Goal: Information Seeking & Learning: Learn about a topic

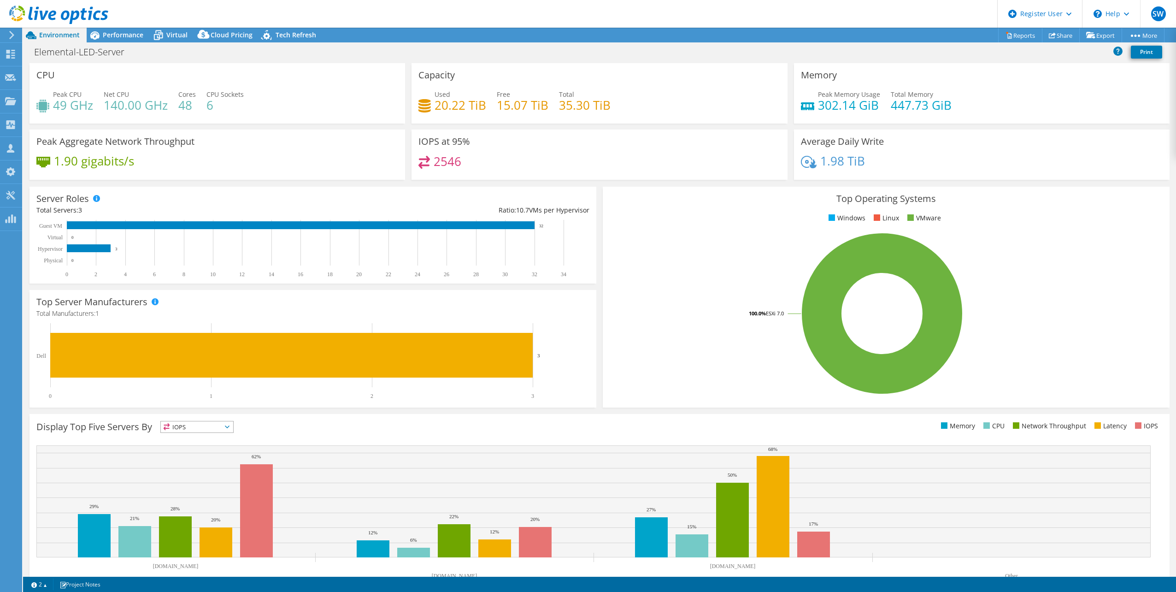
click at [48, 37] on span "Environment" at bounding box center [59, 34] width 41 height 9
click at [1131, 32] on link "More" at bounding box center [1143, 35] width 43 height 14
click at [1126, 5] on div "\n Help" at bounding box center [1111, 14] width 58 height 28
click at [1036, 92] on div "Peak Memory Usage 302.14 GiB Total Memory 447.73 GiB" at bounding box center [982, 104] width 362 height 30
click at [1011, 38] on link "Reports" at bounding box center [1020, 35] width 44 height 14
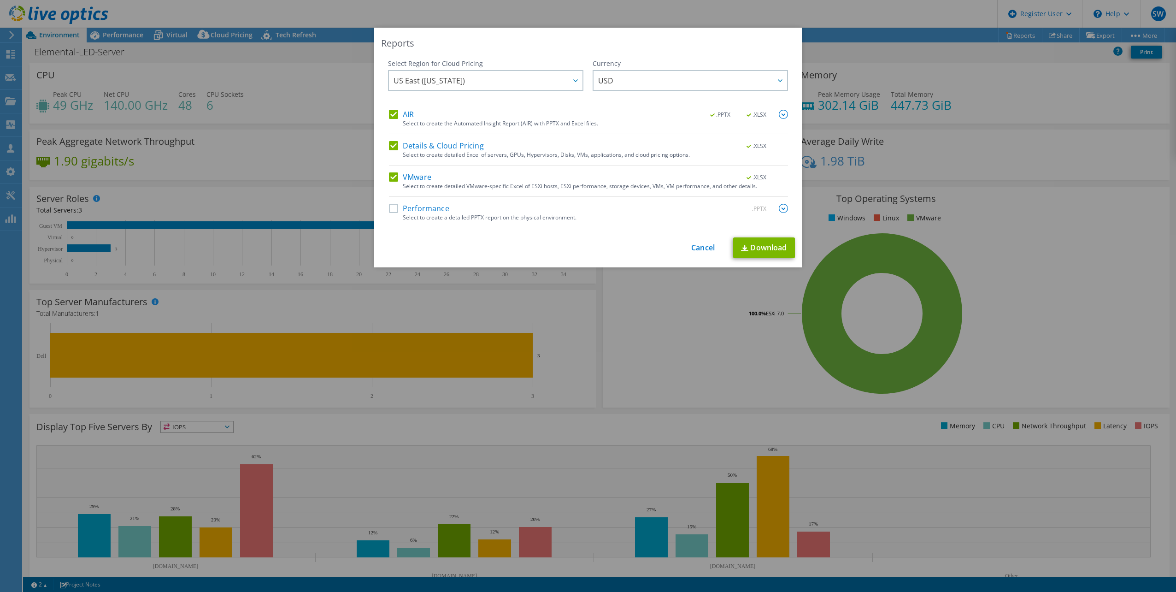
click at [687, 243] on div "This process may take a while, please wait... Cancel Download" at bounding box center [588, 247] width 414 height 21
click at [691, 249] on link "Cancel" at bounding box center [703, 247] width 24 height 9
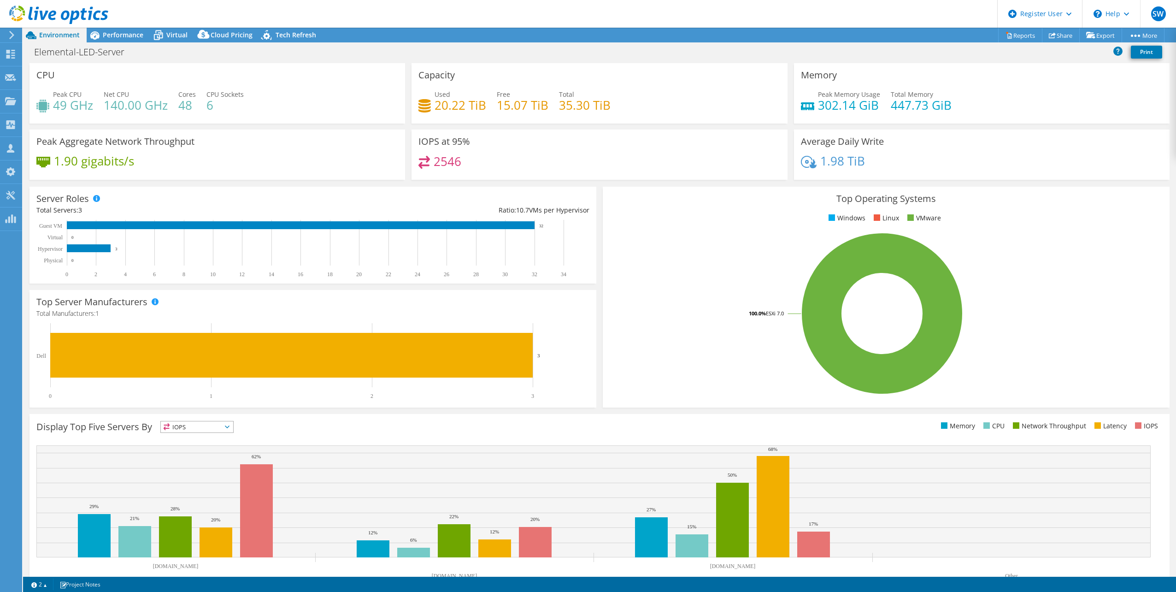
click at [11, 39] on icon at bounding box center [11, 35] width 7 height 8
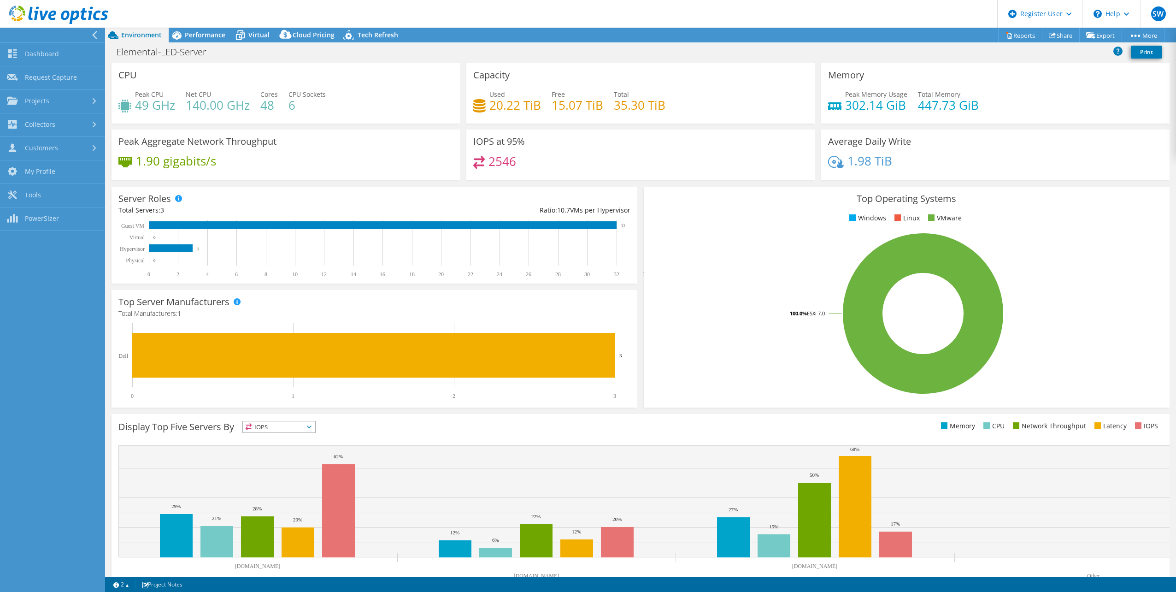
click at [93, 30] on div at bounding box center [54, 15] width 108 height 31
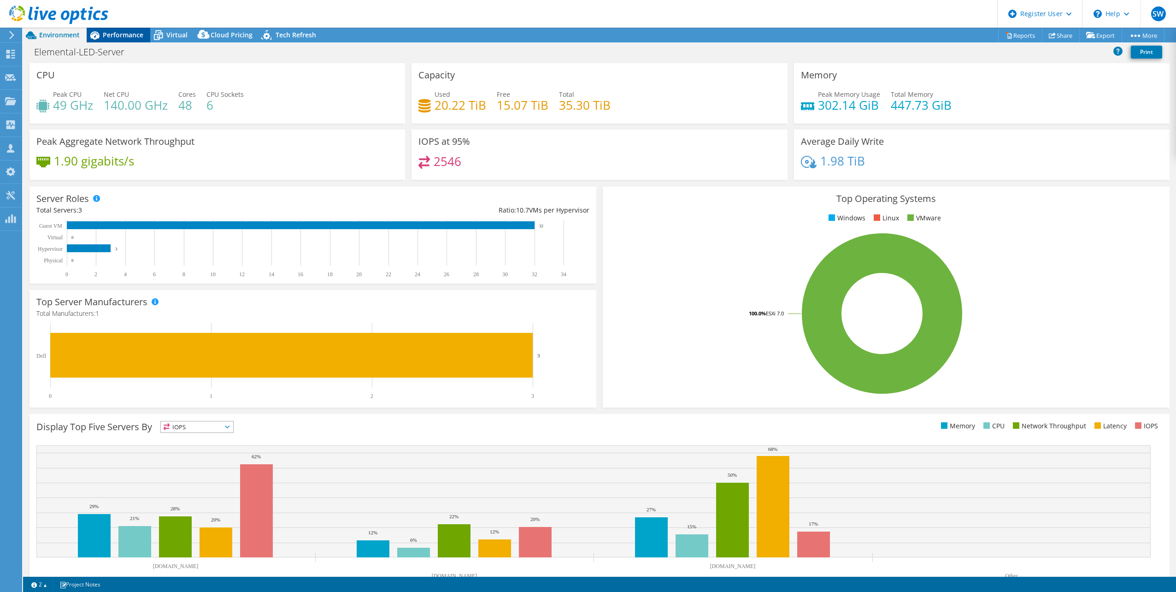
click at [124, 34] on span "Performance" at bounding box center [123, 34] width 41 height 9
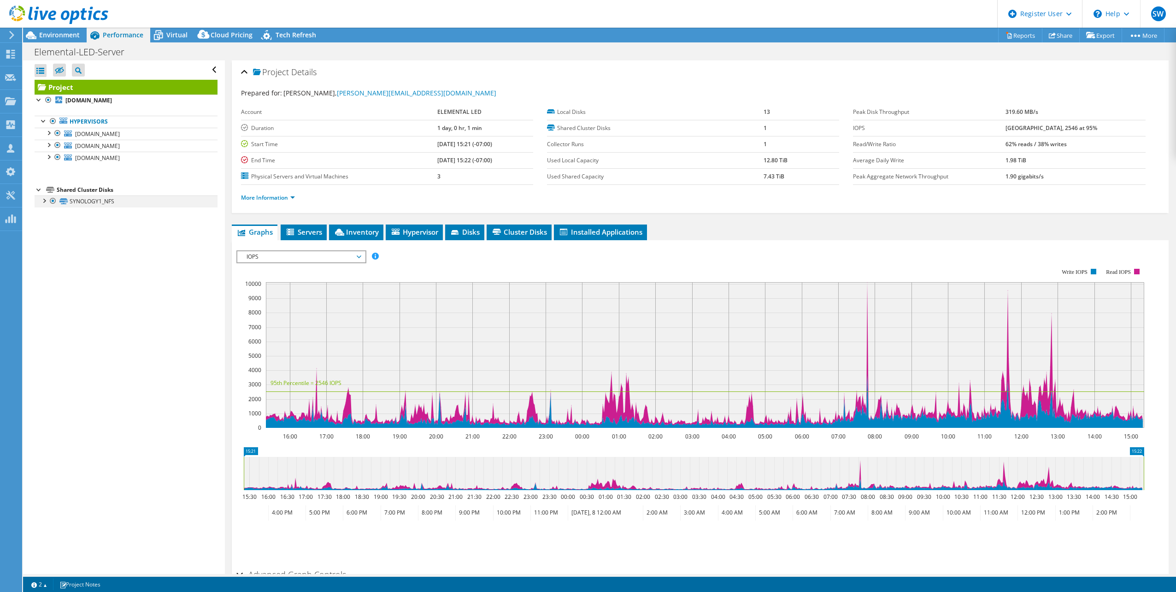
click at [51, 199] on div at bounding box center [52, 200] width 9 height 11
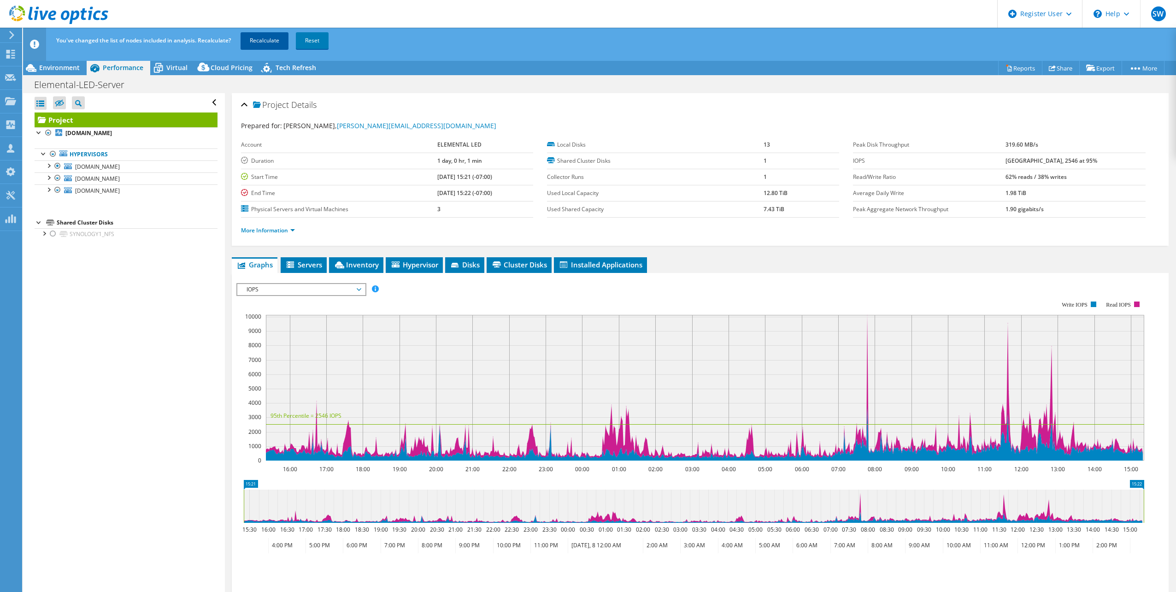
click at [260, 39] on link "Recalculate" at bounding box center [265, 40] width 48 height 17
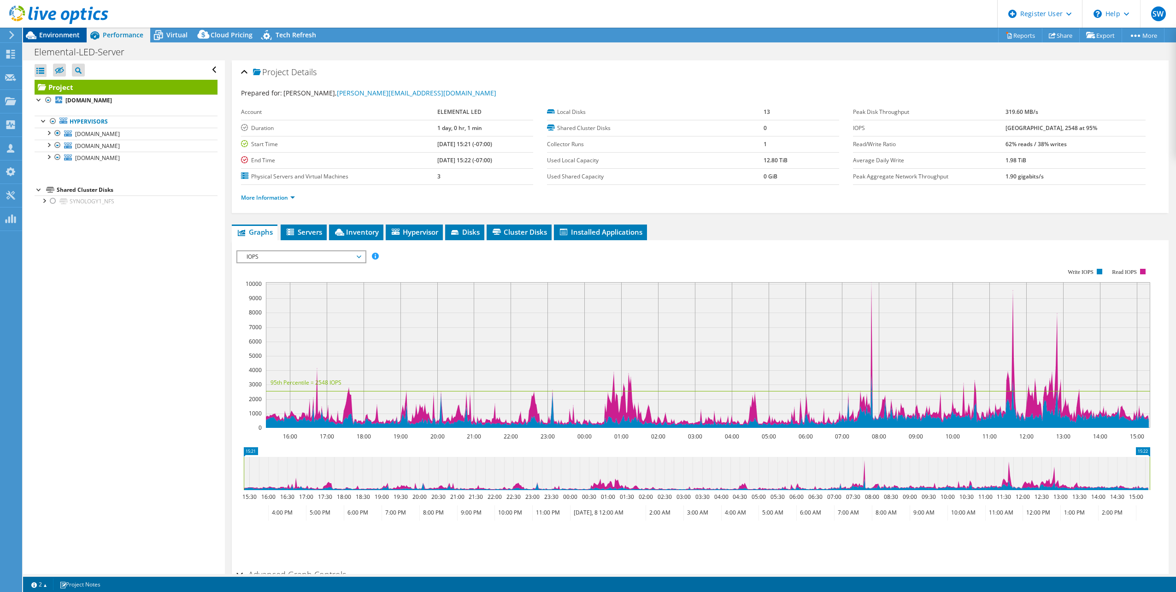
click at [66, 39] on div "Environment" at bounding box center [55, 35] width 64 height 15
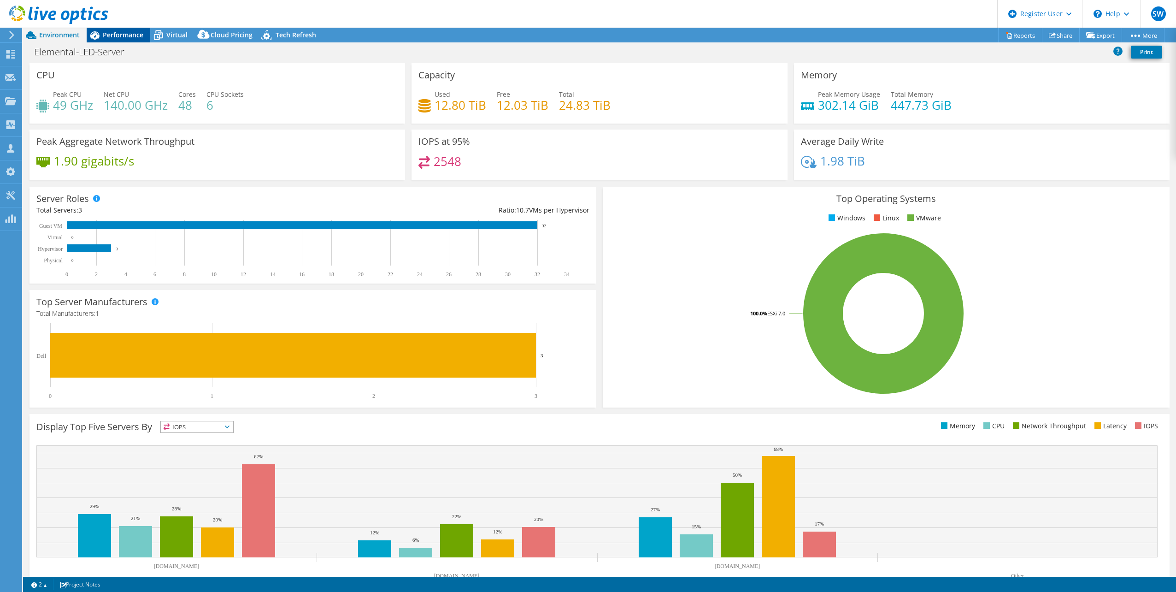
click at [121, 32] on span "Performance" at bounding box center [123, 34] width 41 height 9
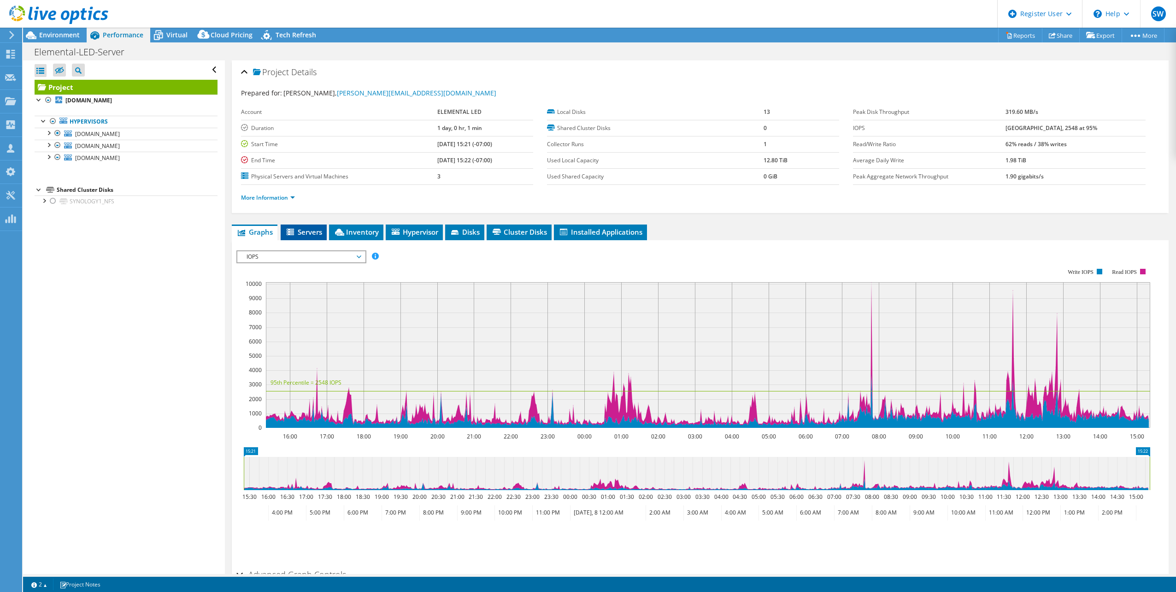
click at [313, 233] on span "Servers" at bounding box center [303, 231] width 37 height 9
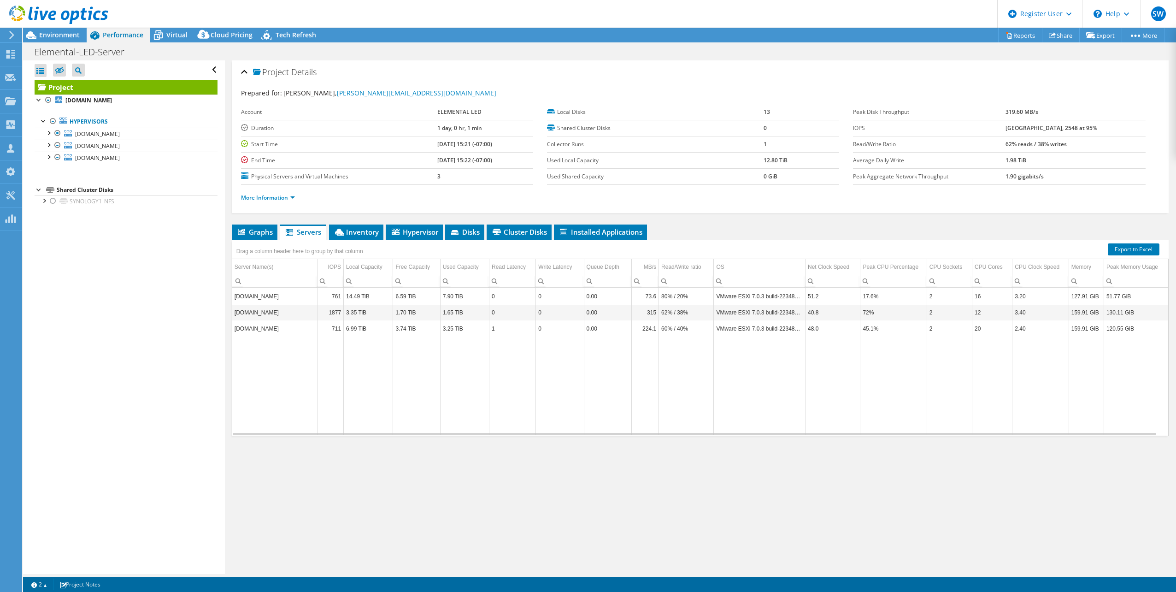
drag, startPoint x: 494, startPoint y: 360, endPoint x: 561, endPoint y: 356, distance: 66.5
drag, startPoint x: 563, startPoint y: 390, endPoint x: 702, endPoint y: 391, distance: 139.7
click at [360, 227] on span "Inventory" at bounding box center [356, 231] width 45 height 9
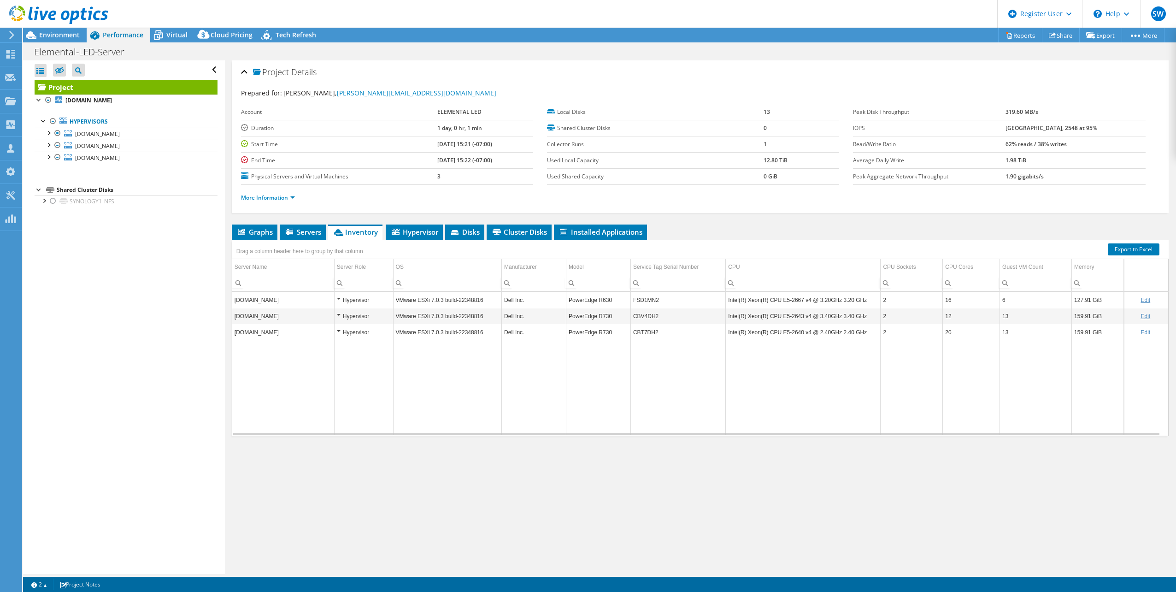
click at [631, 329] on td "CBT7DH2" at bounding box center [678, 332] width 95 height 16
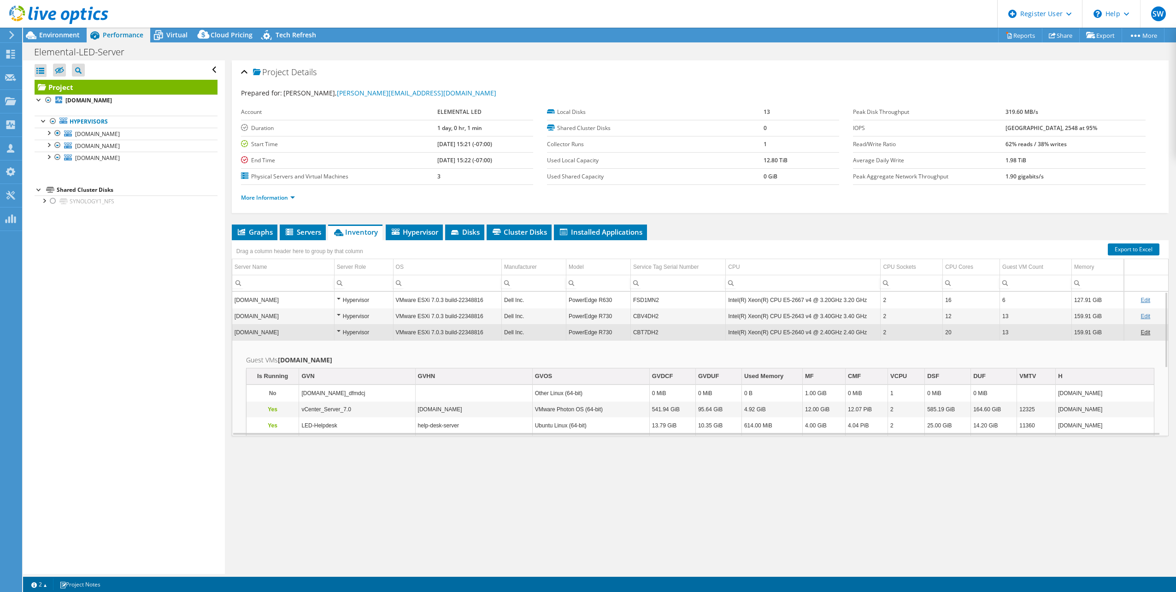
click at [581, 300] on td "PowerEdge R630" at bounding box center [599, 300] width 65 height 16
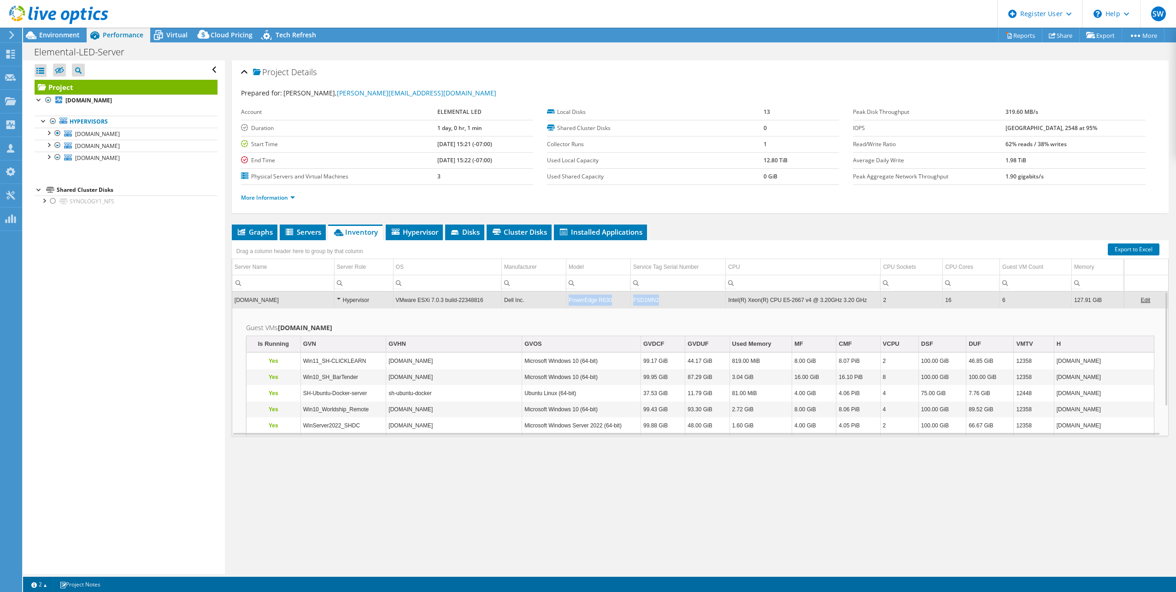
drag, startPoint x: 658, startPoint y: 300, endPoint x: 564, endPoint y: 301, distance: 93.6
click at [564, 301] on tr "vmware3.corp.elementalled.com Hypervisor VMware ESXi 7.0.3 build-22348816 Dell …" at bounding box center [700, 300] width 936 height 16
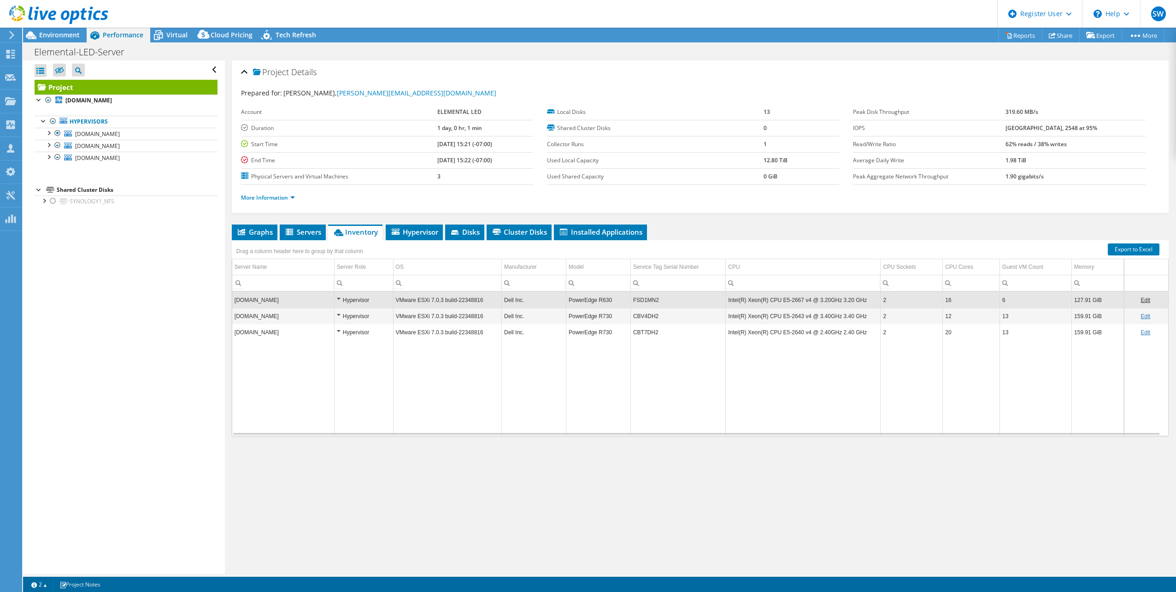
click at [641, 300] on td "FSD1MN2" at bounding box center [678, 300] width 95 height 16
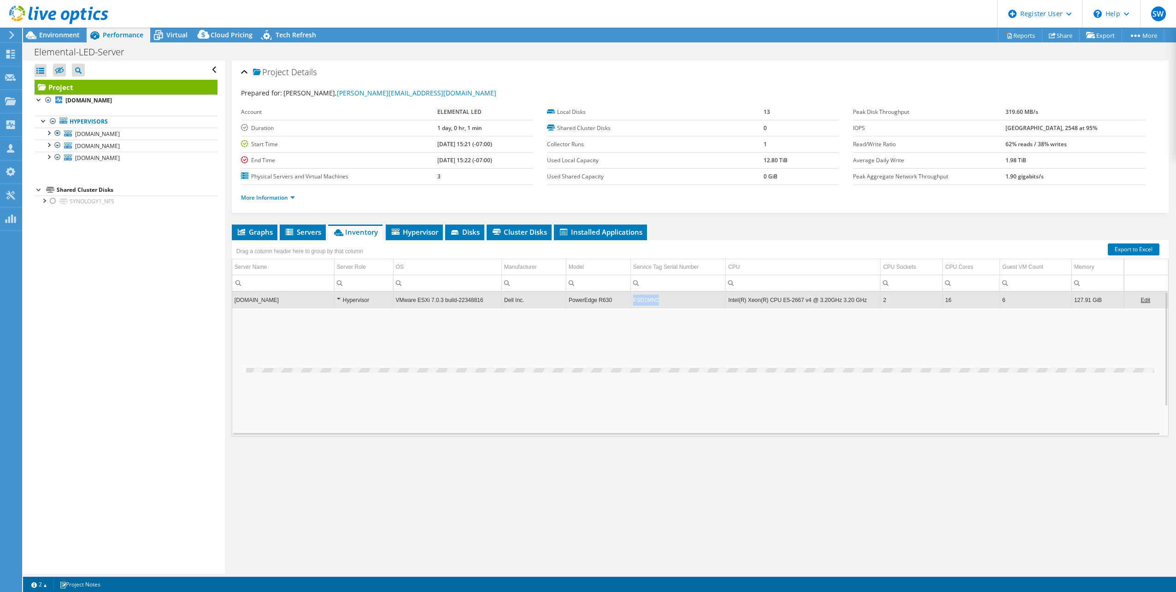
click at [641, 300] on td "FSD1MN2" at bounding box center [678, 300] width 95 height 16
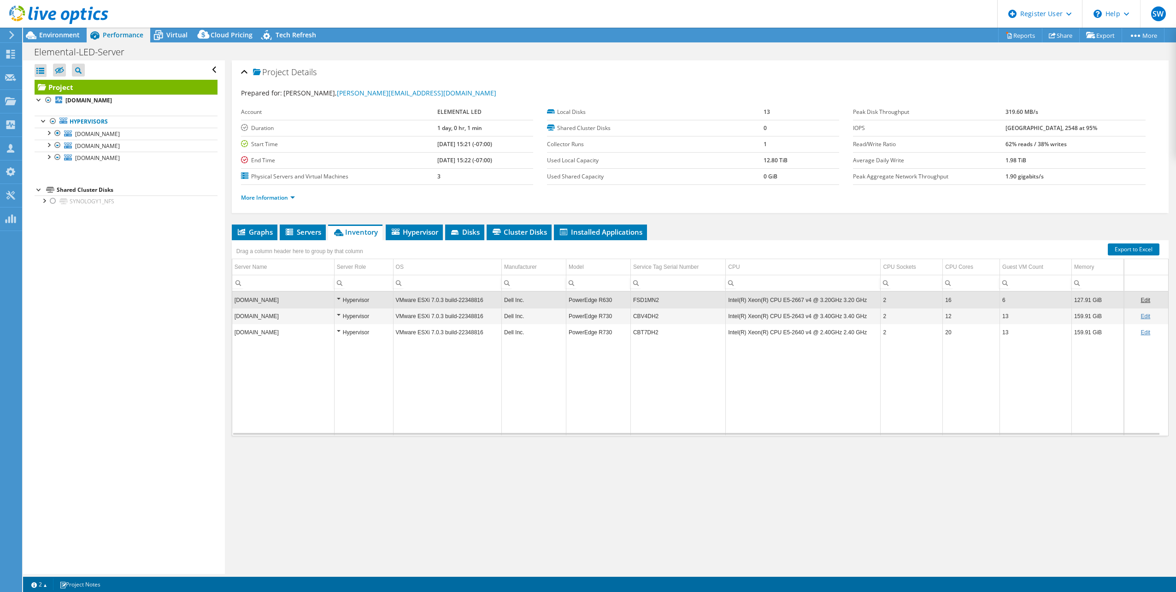
drag, startPoint x: 641, startPoint y: 300, endPoint x: 677, endPoint y: 285, distance: 39.3
click at [677, 284] on input "Column Service Tag Serial Number, Filter cell" at bounding box center [678, 283] width 94 height 12
drag, startPoint x: 666, startPoint y: 299, endPoint x: 627, endPoint y: 298, distance: 38.7
click at [627, 298] on tr "vmware3.corp.elementalled.com Hypervisor VMware ESXi 7.0.3 build-22348816 Dell …" at bounding box center [700, 300] width 936 height 16
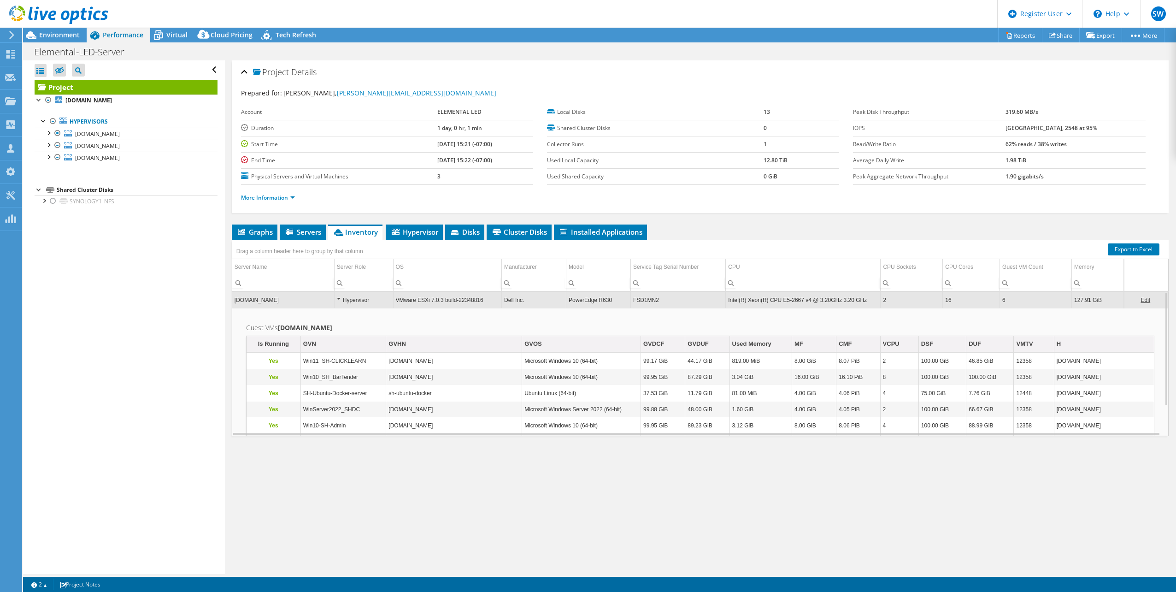
drag, startPoint x: 639, startPoint y: 305, endPoint x: 660, endPoint y: 301, distance: 21.4
click at [660, 301] on td "FSD1MN2" at bounding box center [678, 300] width 95 height 16
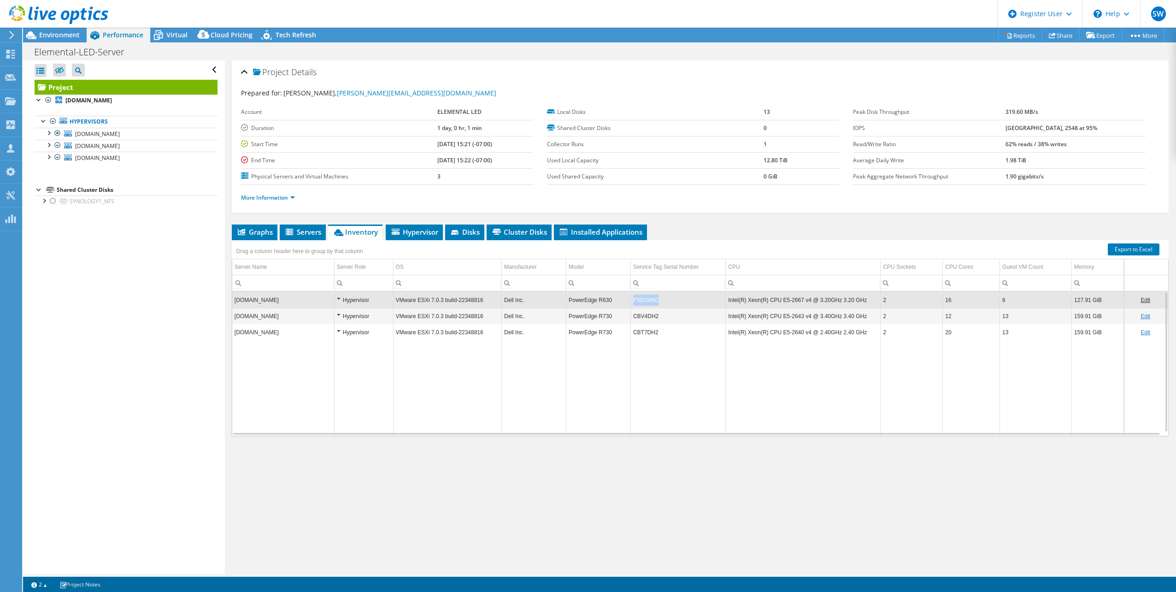
drag, startPoint x: 660, startPoint y: 299, endPoint x: 628, endPoint y: 296, distance: 32.4
click at [631, 296] on td "FSD1MN2" at bounding box center [678, 300] width 95 height 16
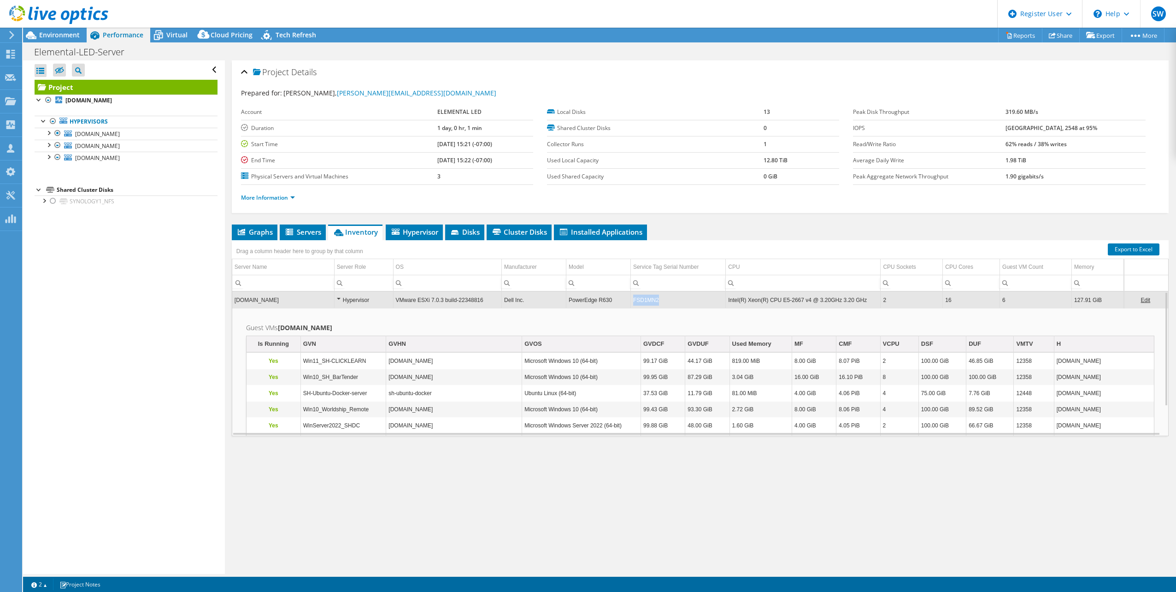
drag, startPoint x: 658, startPoint y: 300, endPoint x: 630, endPoint y: 299, distance: 28.1
click at [631, 299] on td "FSD1MN2" at bounding box center [678, 300] width 95 height 16
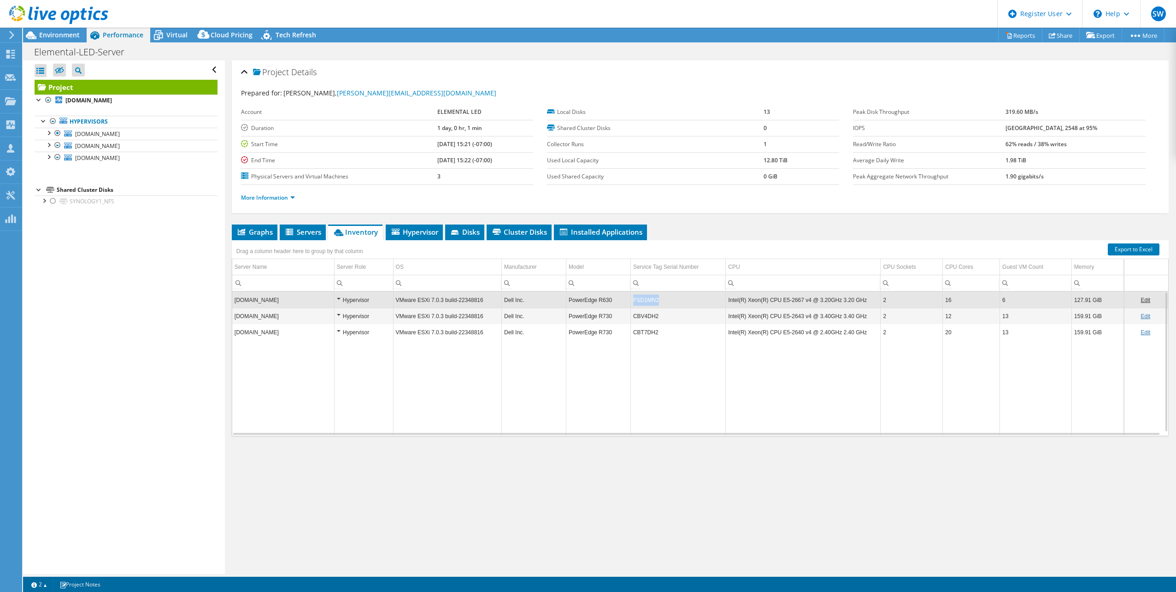
drag, startPoint x: 632, startPoint y: 300, endPoint x: 655, endPoint y: 300, distance: 23.0
click at [655, 300] on td "FSD1MN2" at bounding box center [678, 300] width 95 height 16
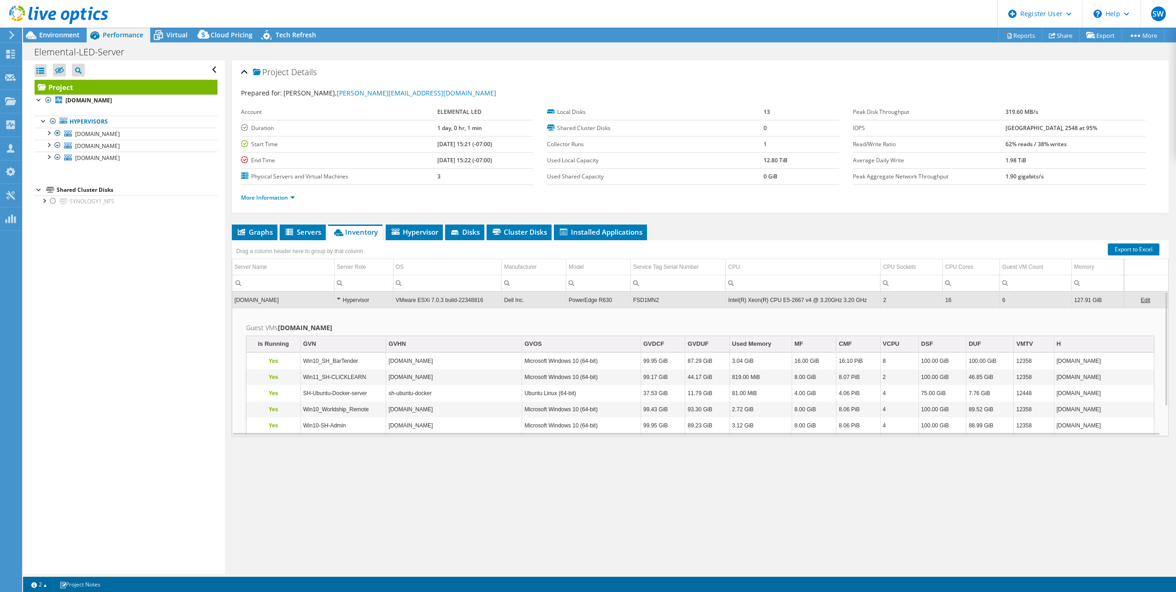
drag, startPoint x: 649, startPoint y: 298, endPoint x: 637, endPoint y: 298, distance: 12.0
click at [637, 298] on td "FSD1MN2" at bounding box center [678, 300] width 95 height 16
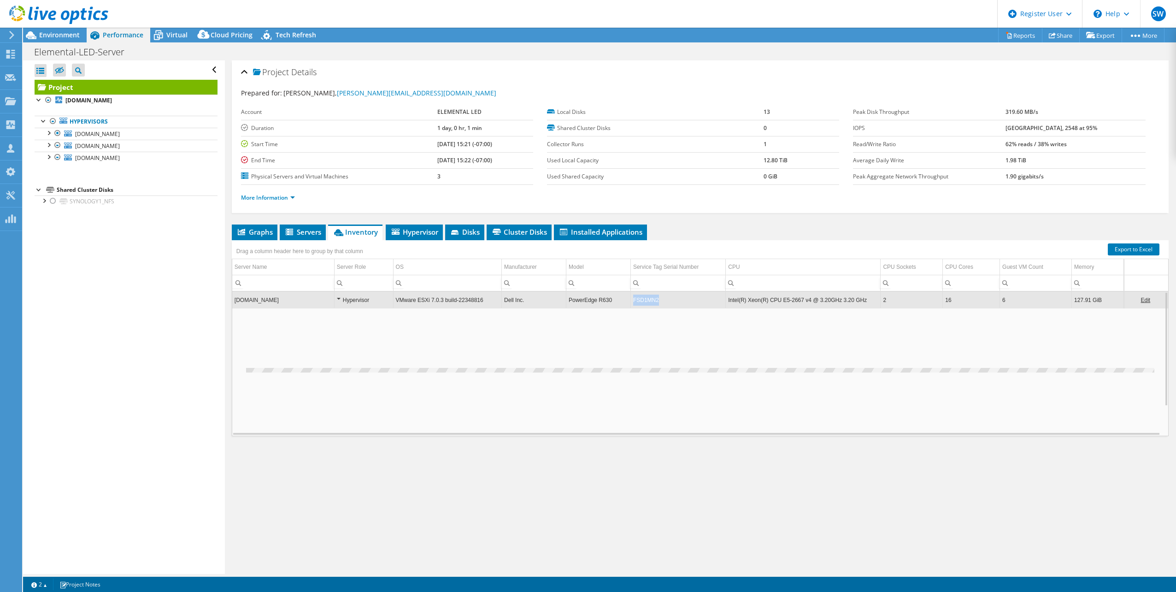
click at [637, 298] on td "FSD1MN2" at bounding box center [678, 300] width 95 height 16
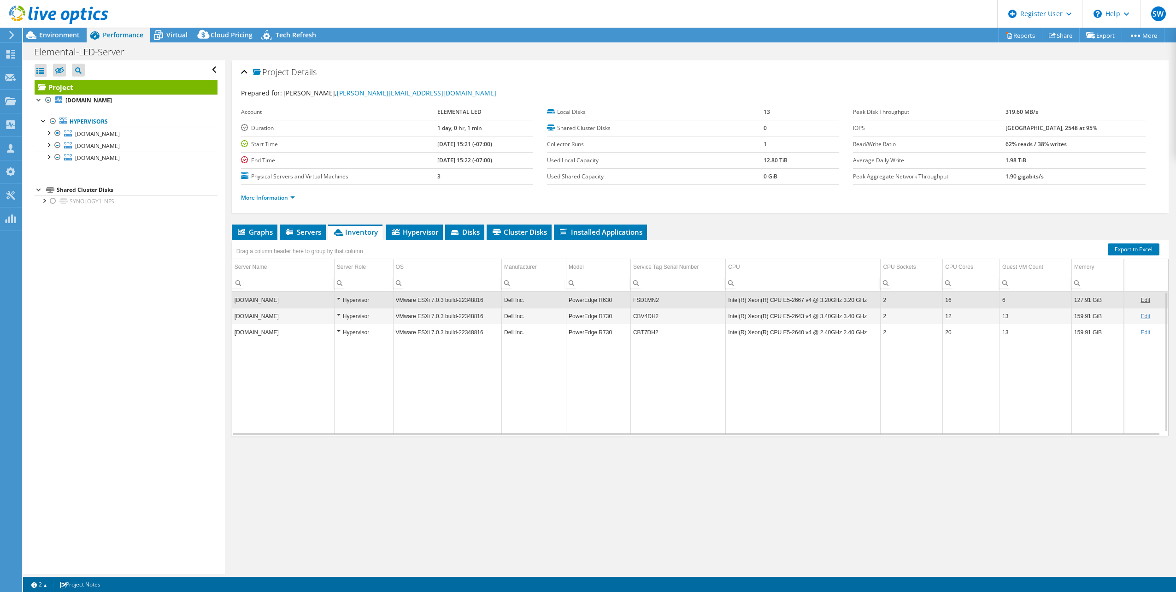
drag, startPoint x: 631, startPoint y: 301, endPoint x: 664, endPoint y: 291, distance: 35.0
click at [664, 291] on div "vmware3.corp.elementalled.com Hypervisor VMware ESXi 7.0.3 build-22348816 Dell …" at bounding box center [700, 363] width 937 height 145
drag, startPoint x: 649, startPoint y: 301, endPoint x: 632, endPoint y: 306, distance: 17.2
click at [632, 306] on td "FSD1MN2" at bounding box center [678, 300] width 95 height 16
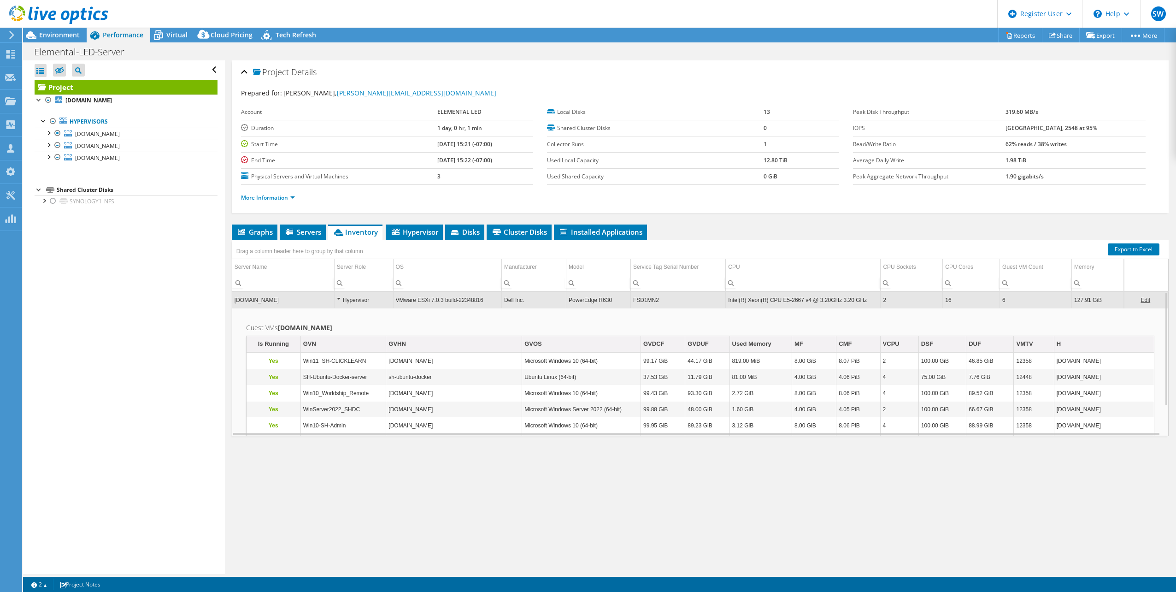
click at [644, 302] on td "FSD1MN2" at bounding box center [678, 300] width 95 height 16
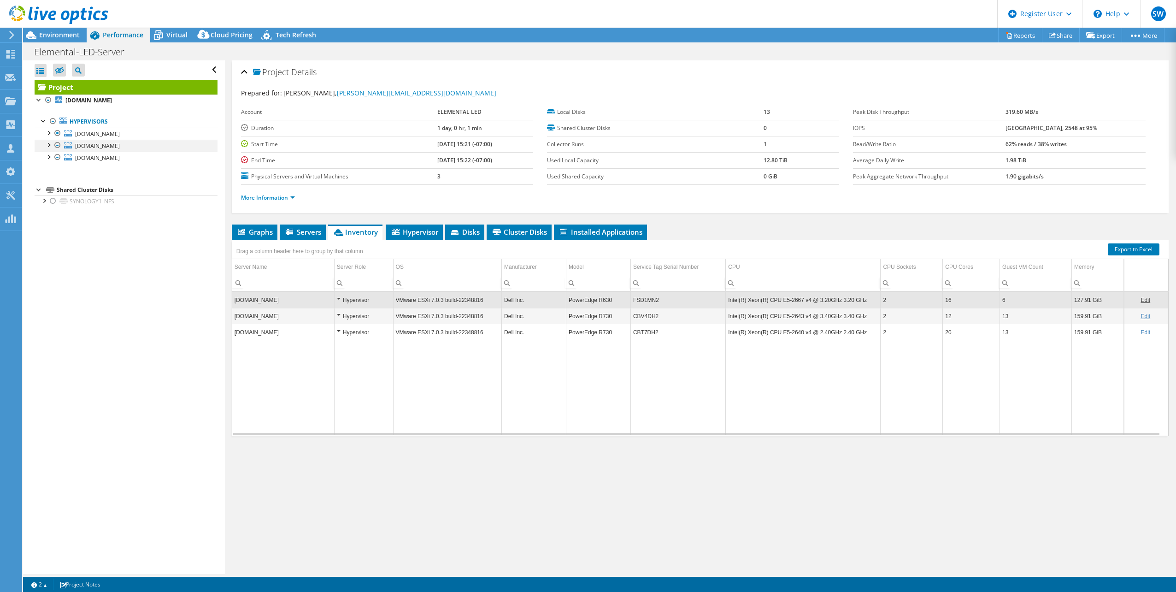
click at [60, 142] on div at bounding box center [57, 145] width 9 height 11
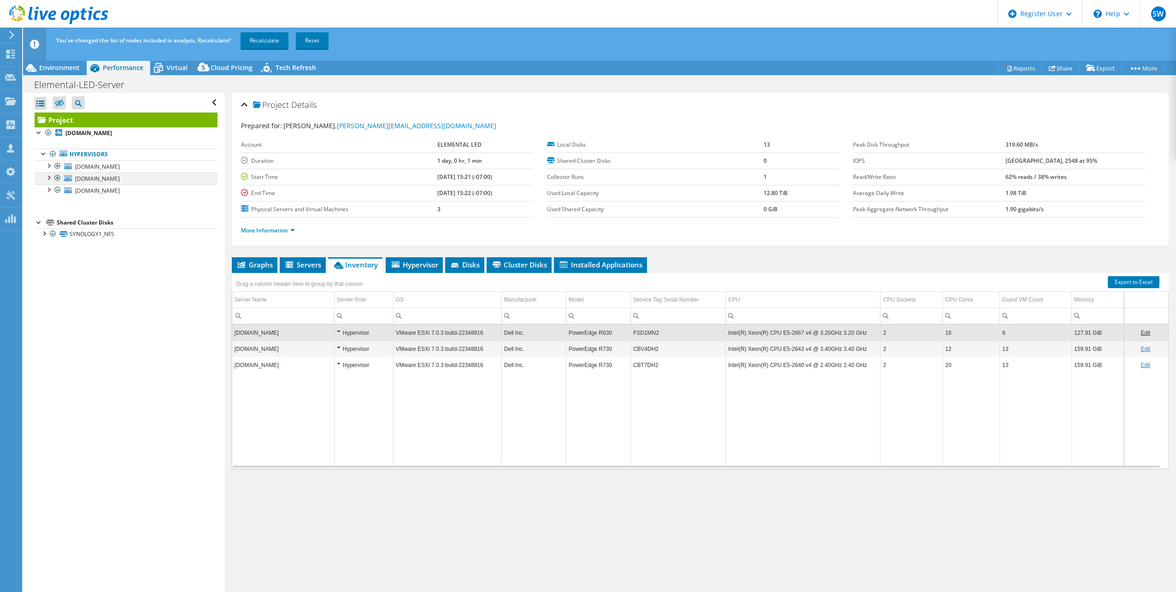
click at [57, 177] on div at bounding box center [57, 177] width 9 height 11
click at [58, 192] on div at bounding box center [57, 189] width 9 height 11
click at [59, 190] on div at bounding box center [57, 189] width 9 height 11
click at [262, 39] on link "Recalculate" at bounding box center [265, 40] width 48 height 17
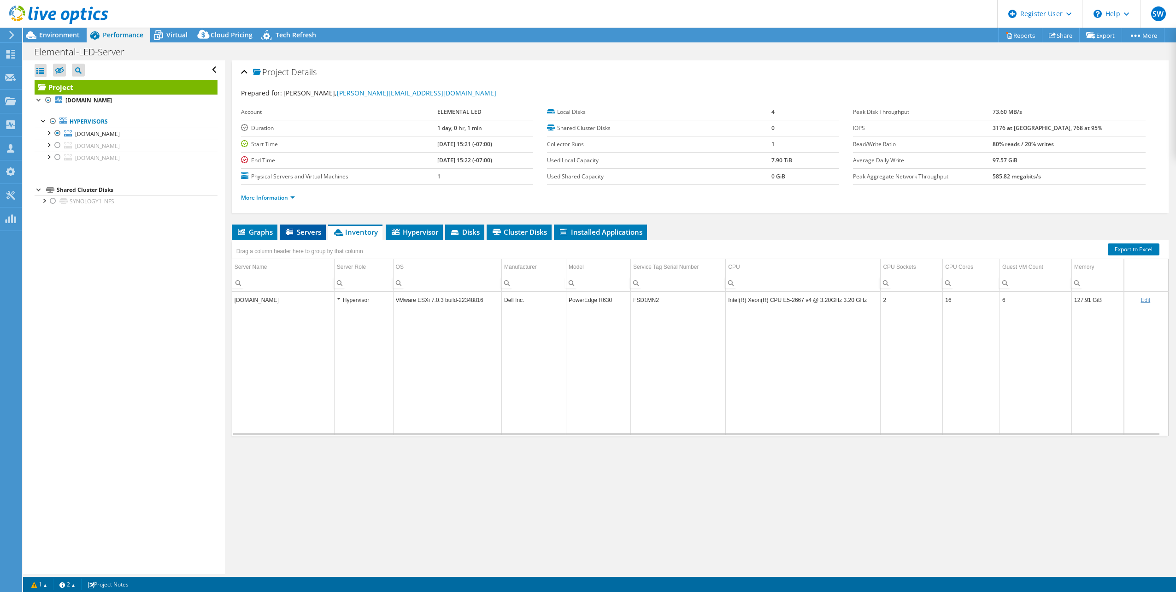
click at [295, 238] on li "Servers" at bounding box center [303, 232] width 46 height 16
click at [268, 230] on span "Graphs" at bounding box center [254, 231] width 36 height 9
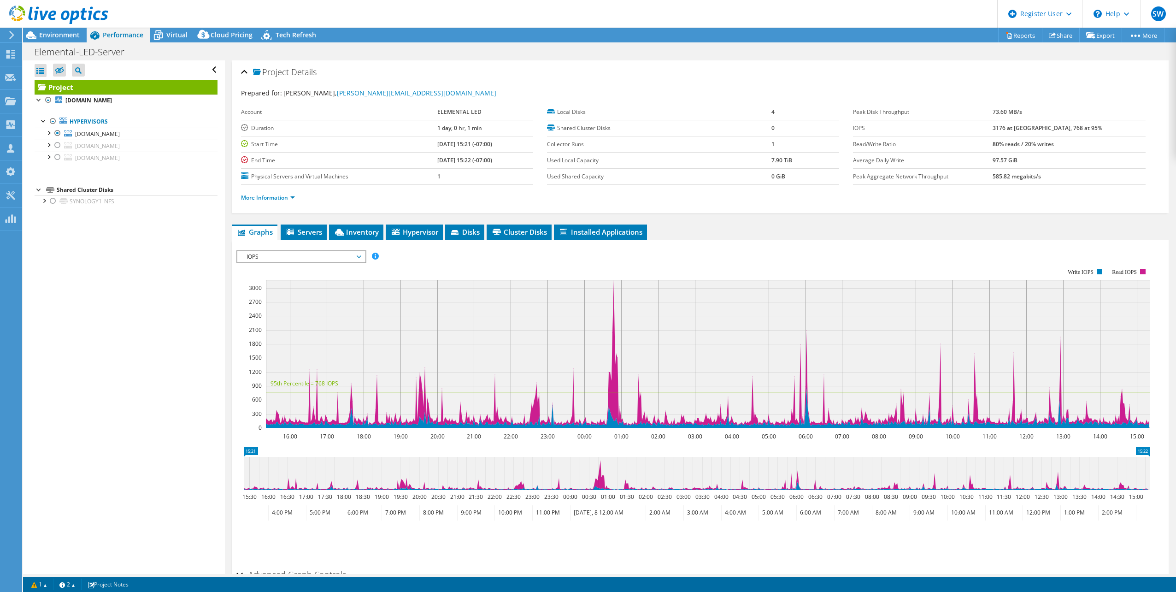
click at [304, 254] on span "IOPS" at bounding box center [301, 256] width 118 height 11
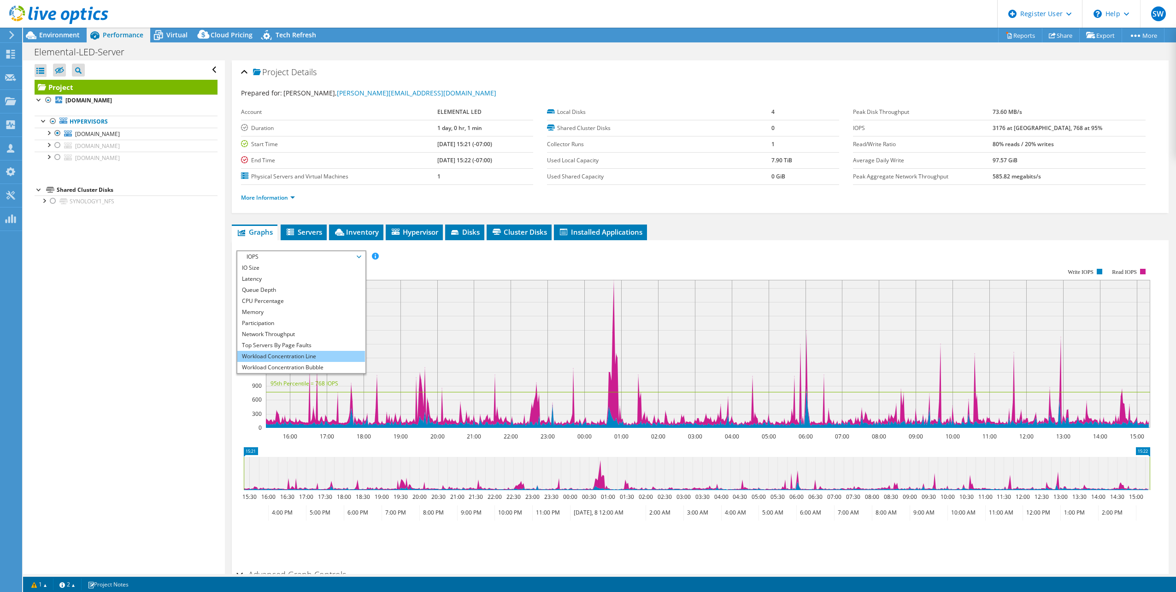
scroll to position [33, 0]
click at [267, 363] on li "All" at bounding box center [301, 367] width 128 height 11
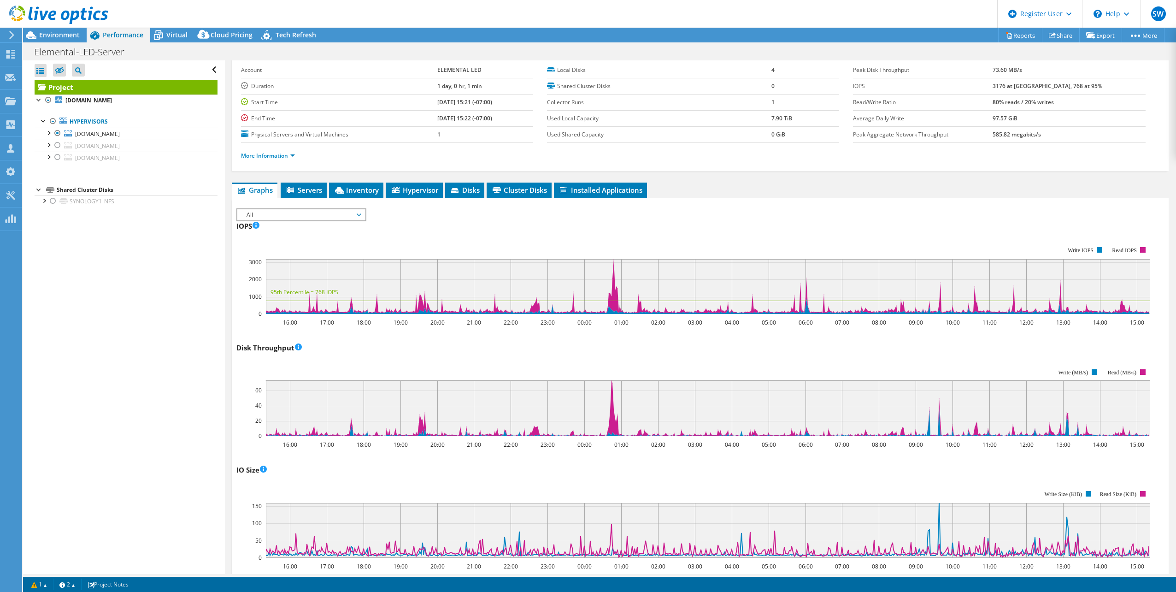
scroll to position [46, 0]
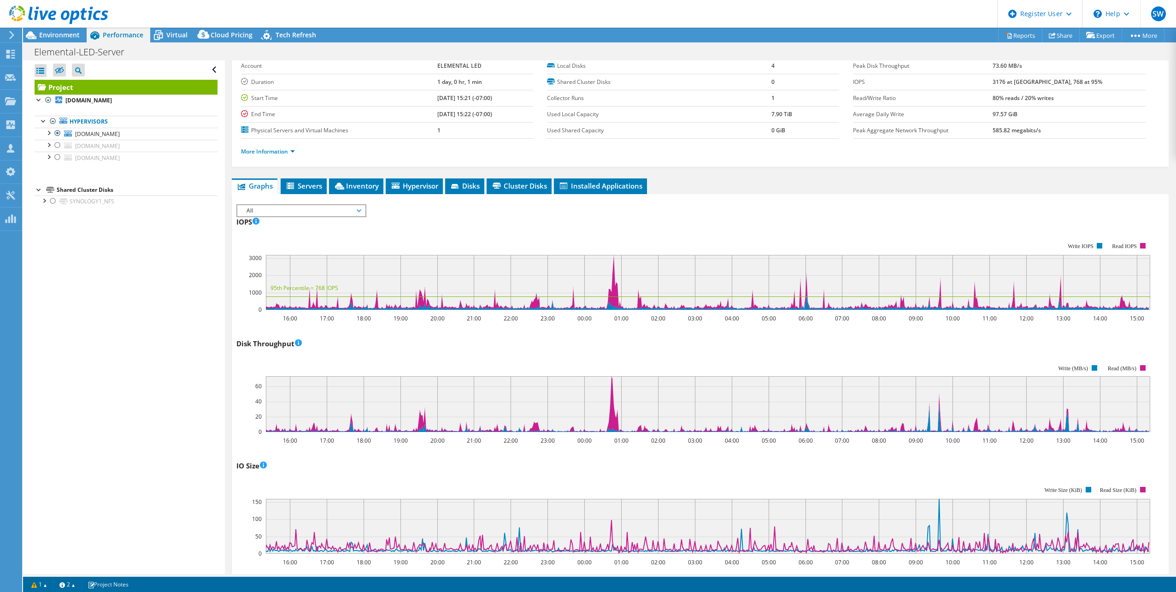
click at [354, 213] on span "All" at bounding box center [301, 210] width 118 height 11
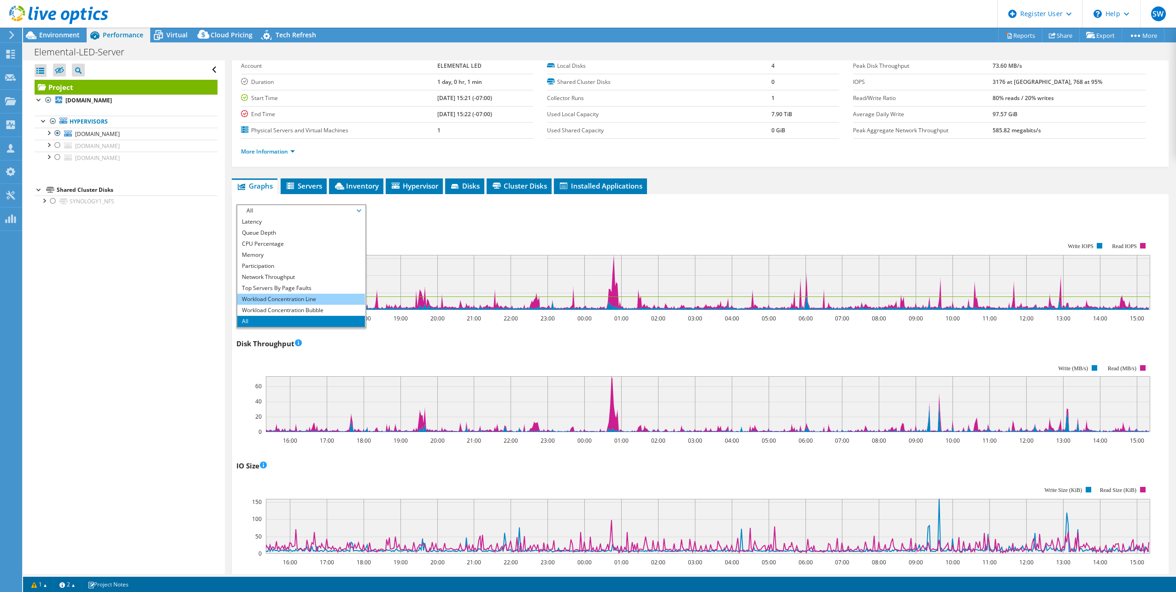
click at [299, 298] on li "Workload Concentration Line" at bounding box center [301, 299] width 128 height 11
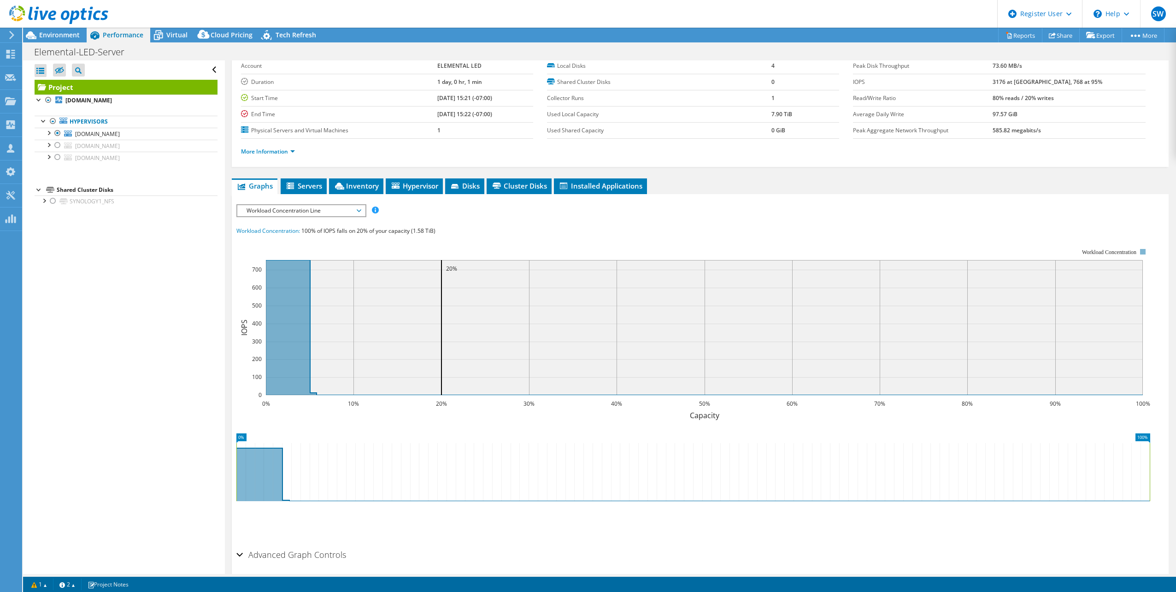
click at [305, 209] on span "Workload Concentration Line" at bounding box center [301, 210] width 118 height 11
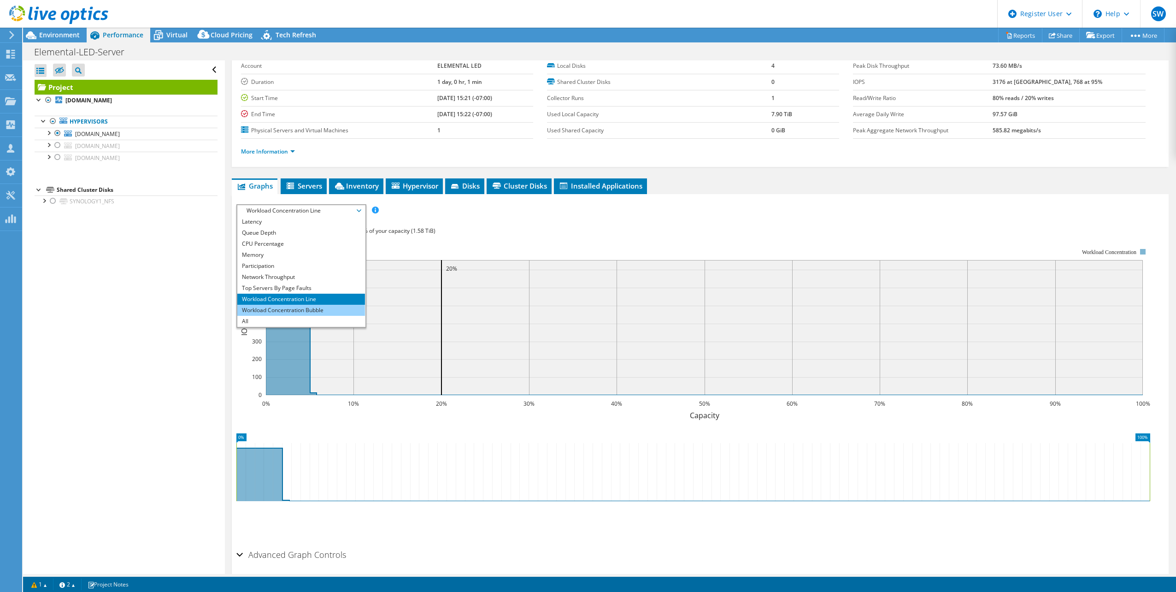
click at [289, 307] on li "Workload Concentration Bubble" at bounding box center [301, 310] width 128 height 11
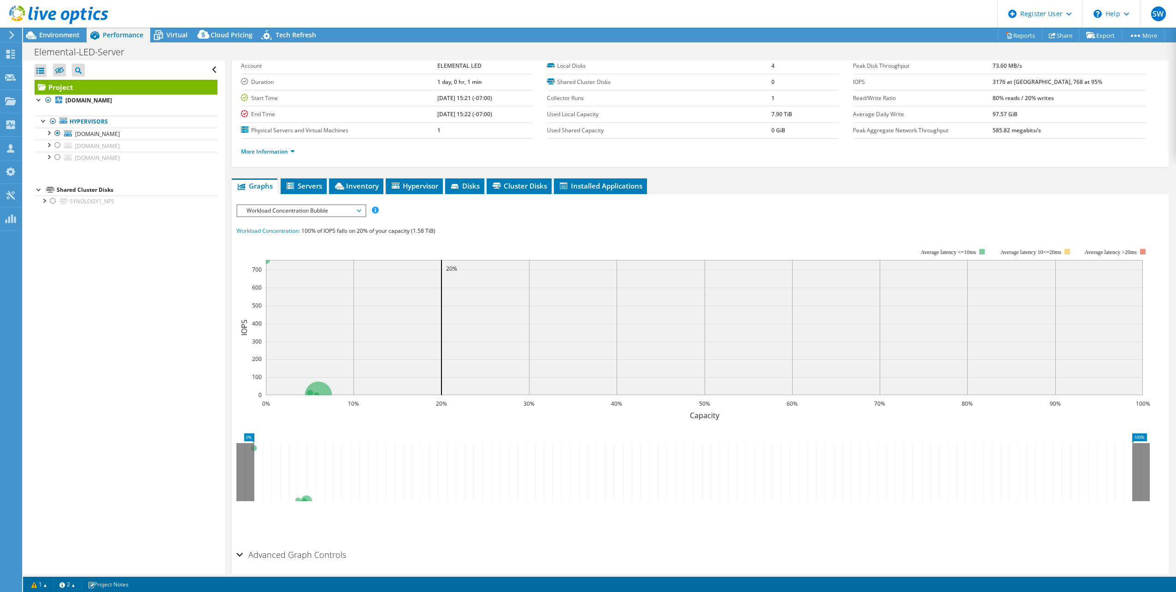
click at [329, 206] on span "Workload Concentration Bubble" at bounding box center [301, 210] width 118 height 11
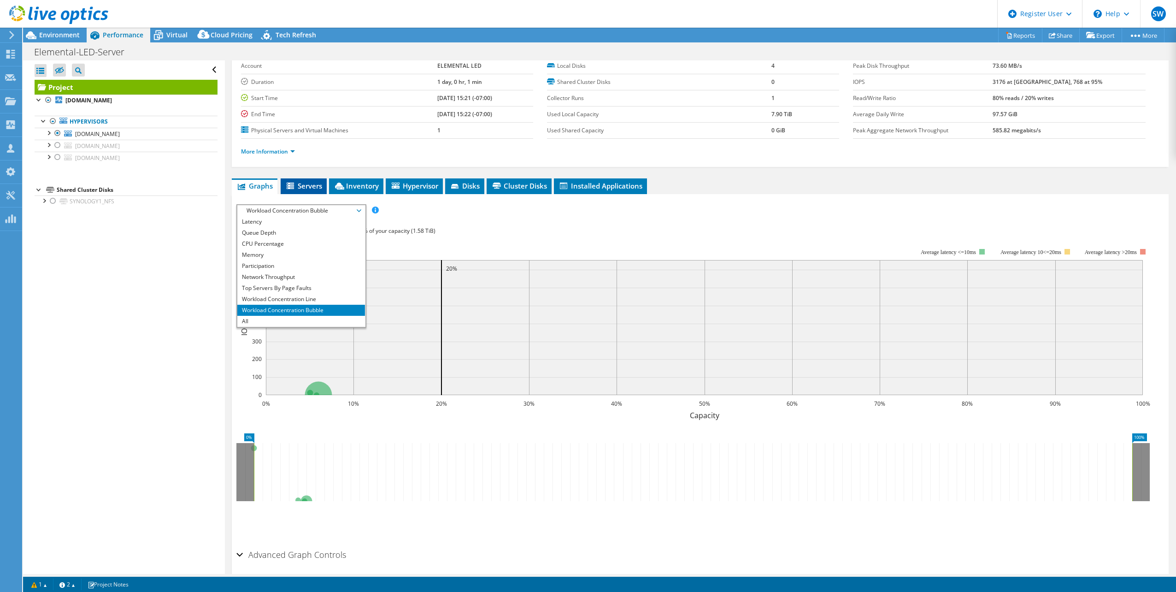
click at [324, 185] on li "Servers" at bounding box center [304, 186] width 46 height 16
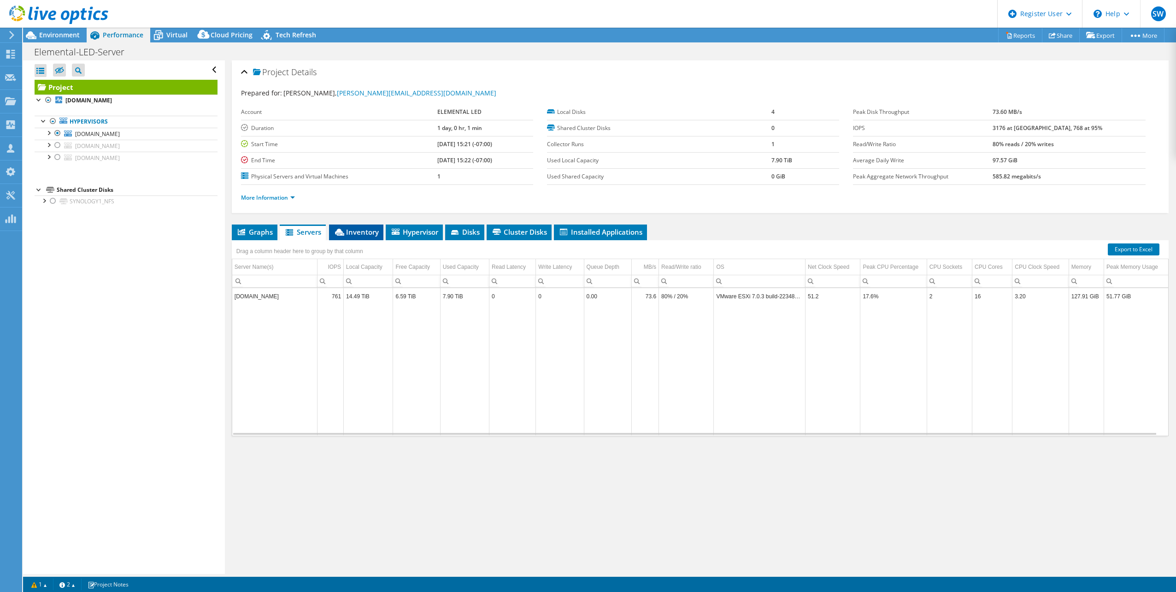
click at [355, 230] on span "Inventory" at bounding box center [356, 231] width 45 height 9
click at [288, 199] on link "More Information" at bounding box center [268, 198] width 54 height 8
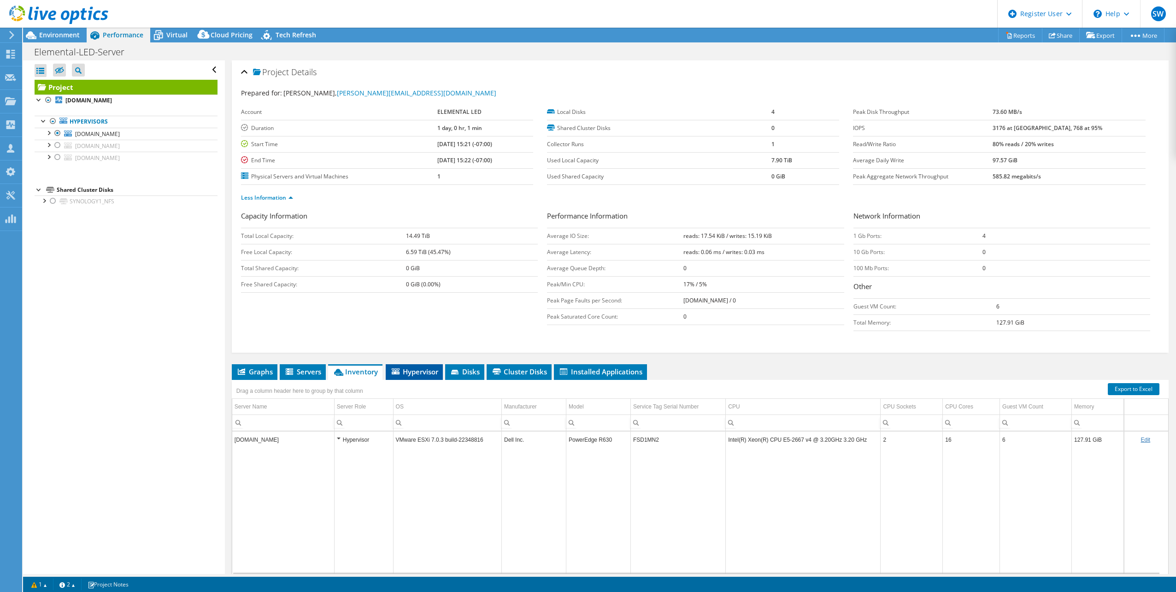
click at [400, 371] on icon at bounding box center [396, 371] width 8 height 6
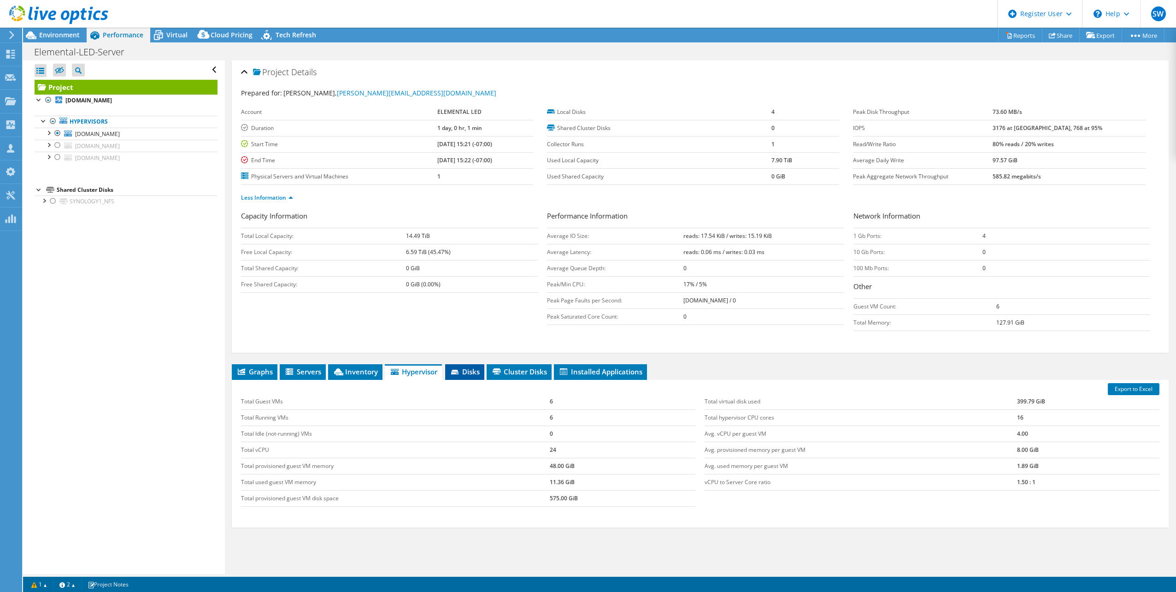
click at [454, 372] on icon at bounding box center [454, 372] width 7 height 5
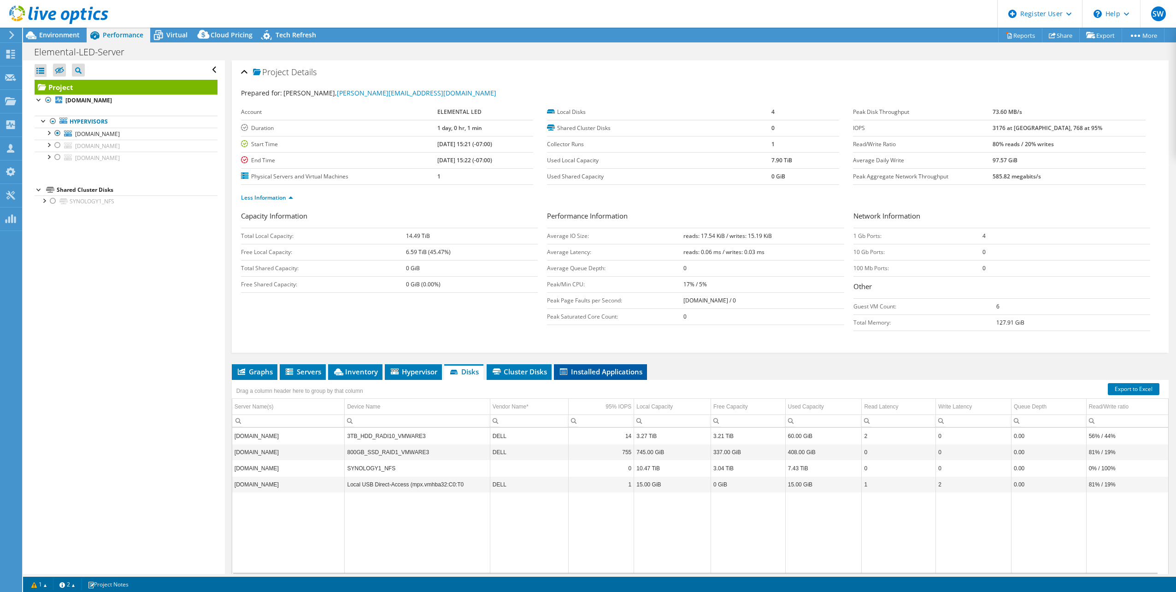
click at [570, 370] on span "Installed Applications" at bounding box center [601, 371] width 84 height 9
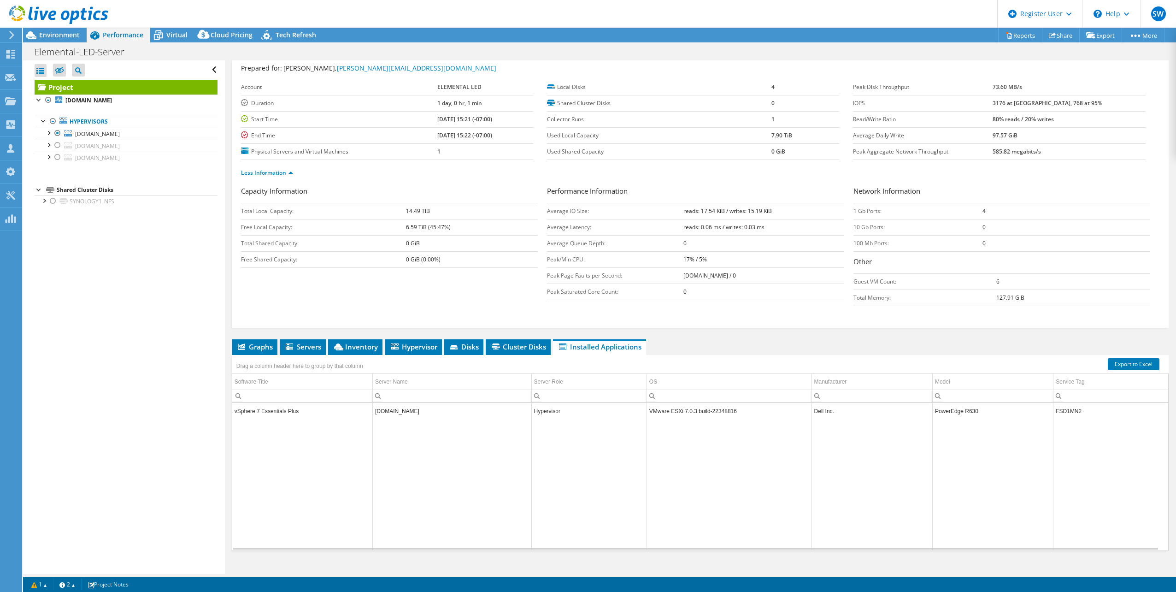
scroll to position [37, 0]
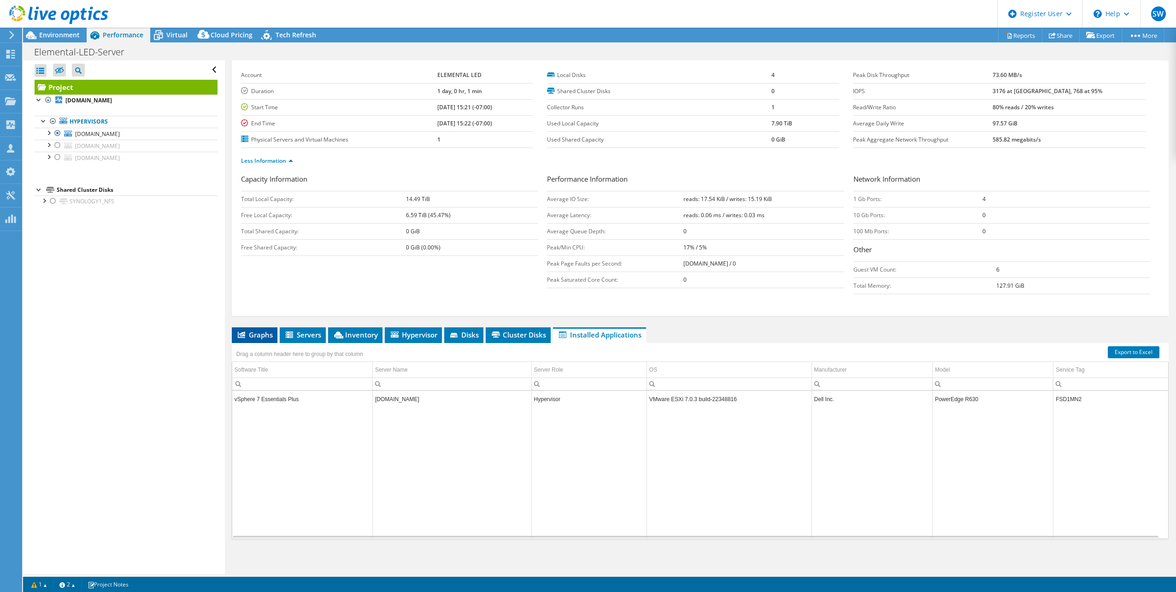
click at [236, 335] on span "Graphs" at bounding box center [254, 334] width 36 height 9
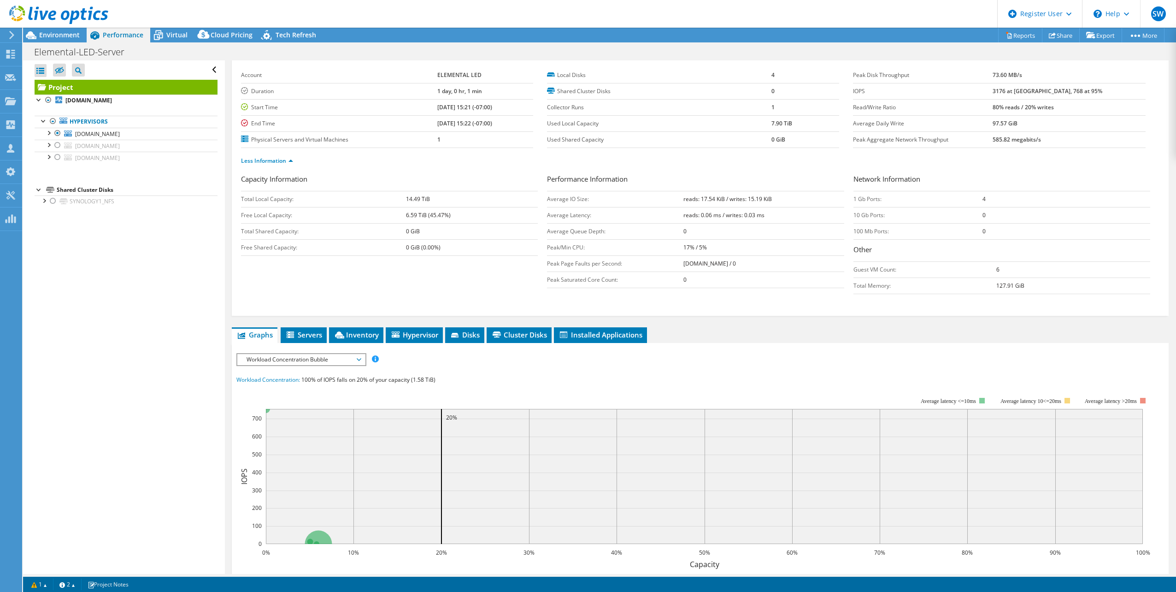
click at [302, 358] on span "Workload Concentration Bubble" at bounding box center [301, 359] width 118 height 11
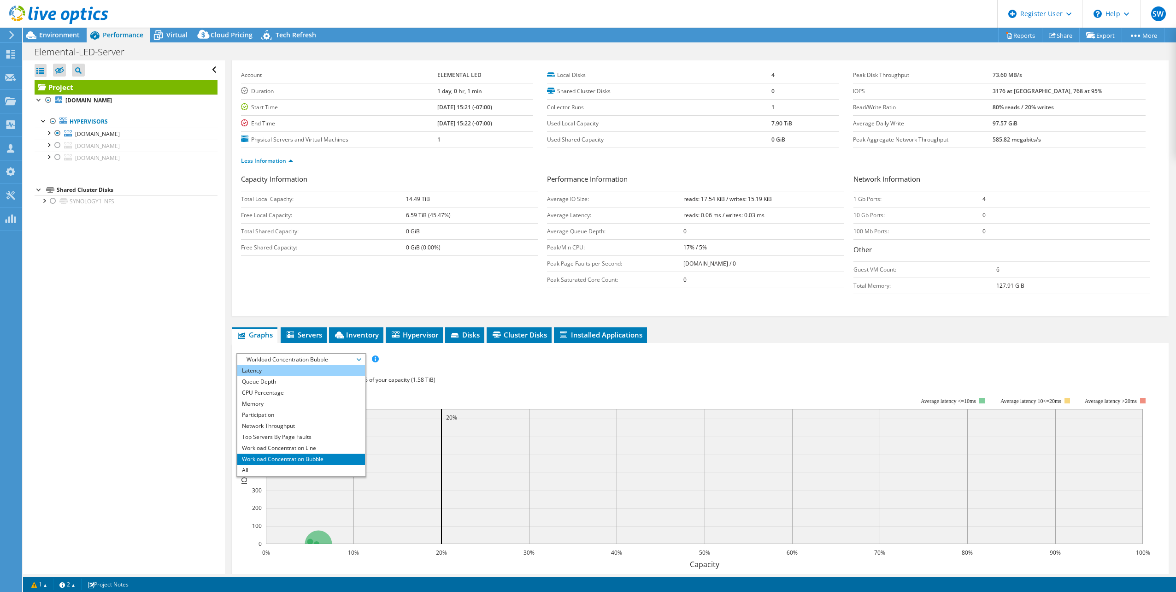
click at [299, 373] on li "Latency" at bounding box center [301, 370] width 128 height 11
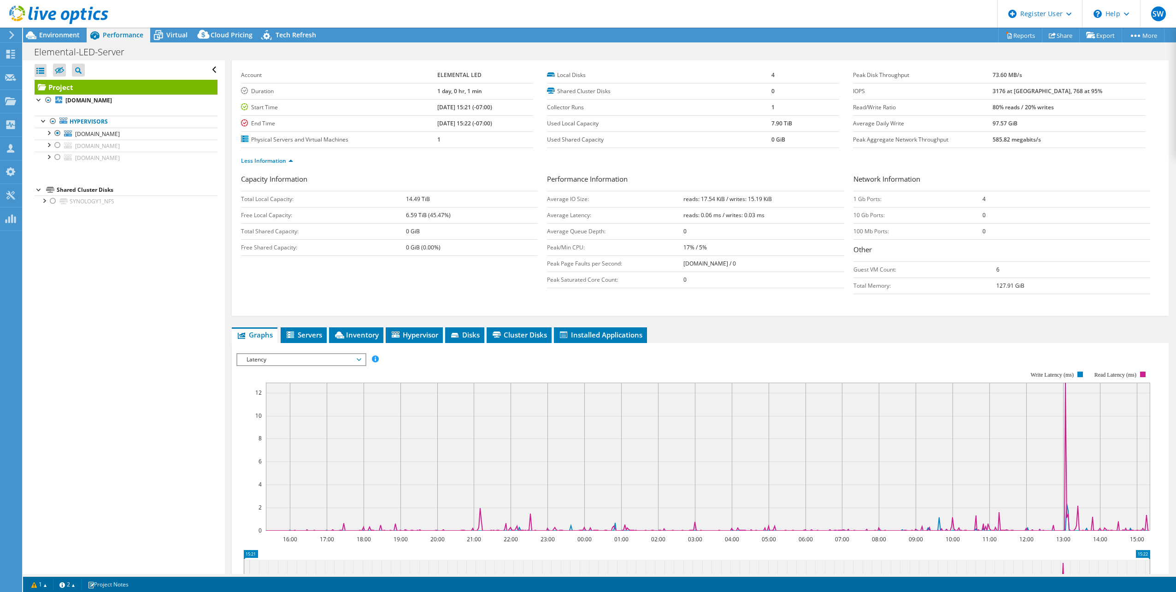
scroll to position [129, 0]
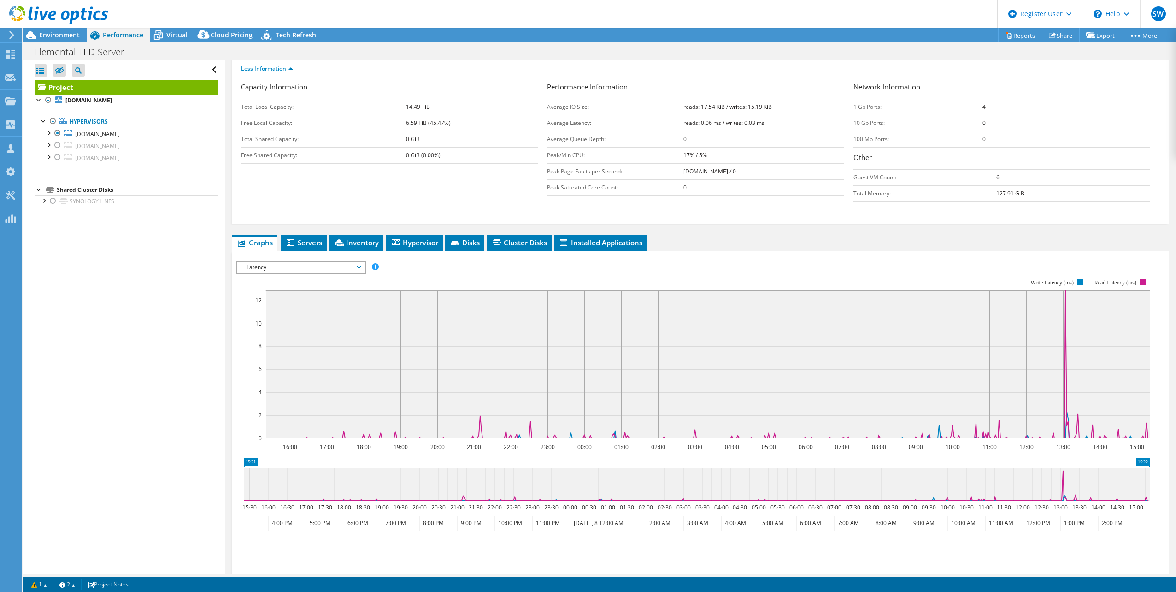
click at [319, 266] on span "Latency" at bounding box center [301, 267] width 118 height 11
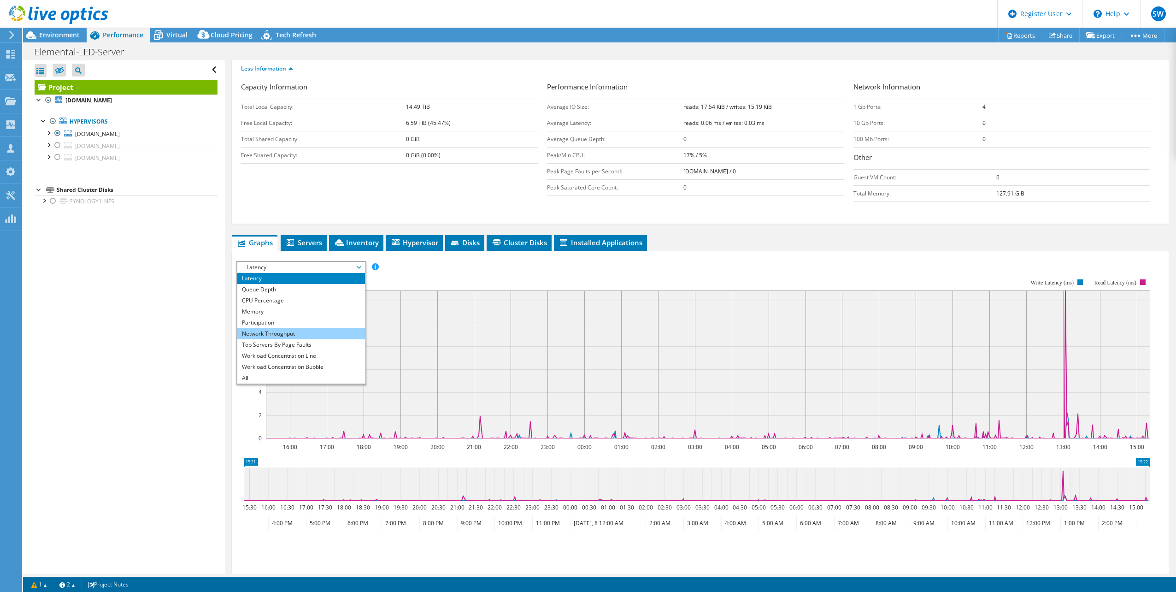
click at [277, 332] on li "Network Throughput" at bounding box center [301, 333] width 128 height 11
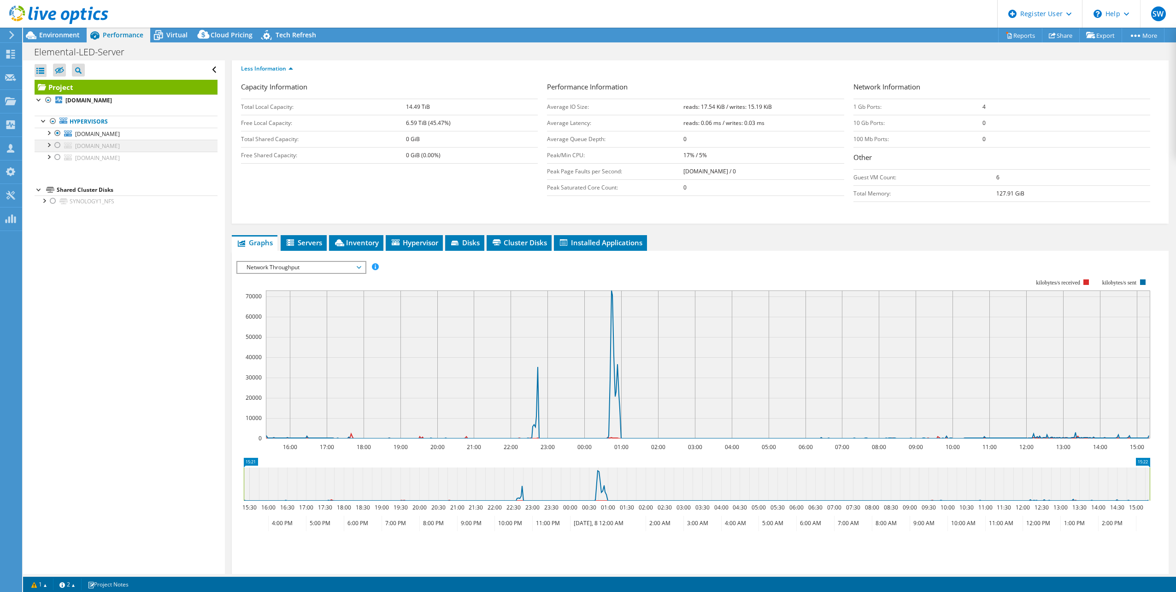
click at [56, 143] on div at bounding box center [57, 145] width 9 height 11
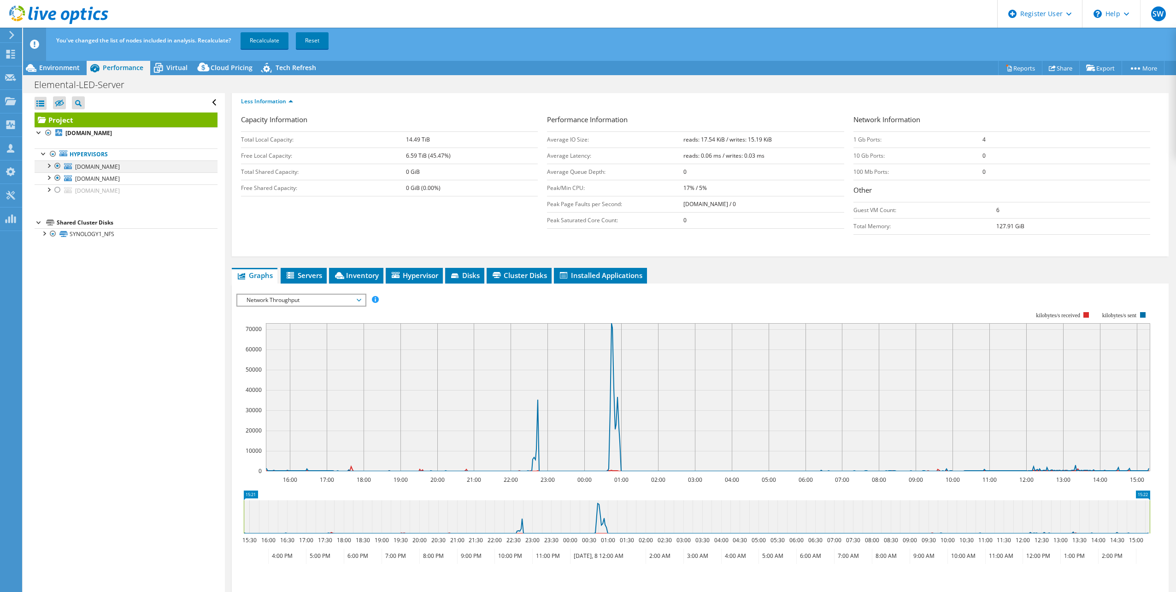
click at [57, 168] on div at bounding box center [57, 165] width 9 height 11
click at [257, 36] on link "Recalculate" at bounding box center [265, 40] width 48 height 17
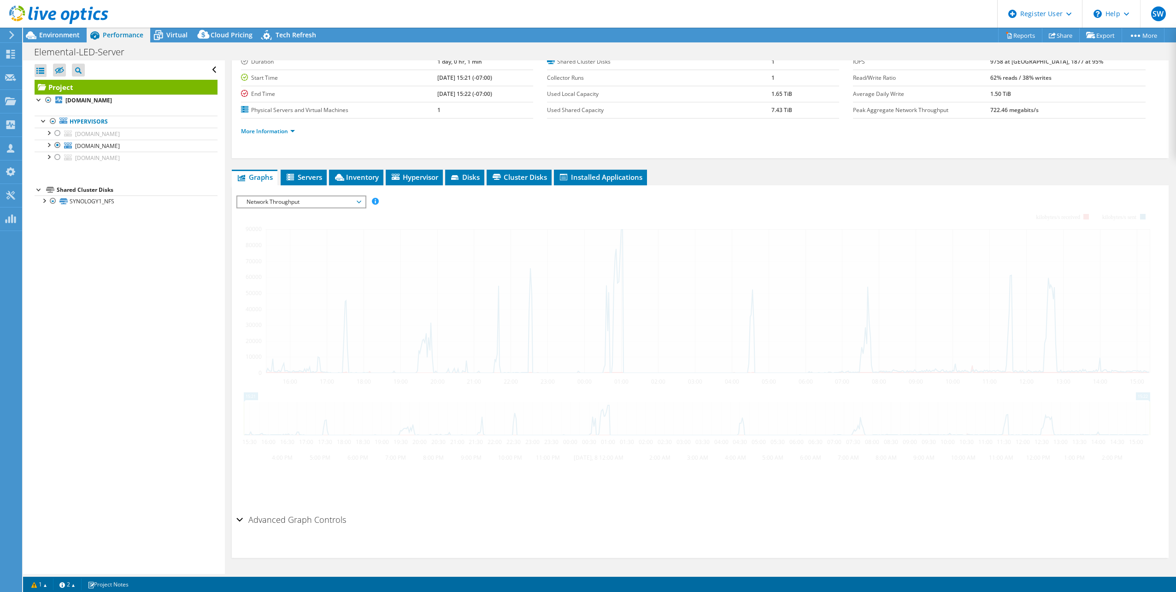
scroll to position [66, 0]
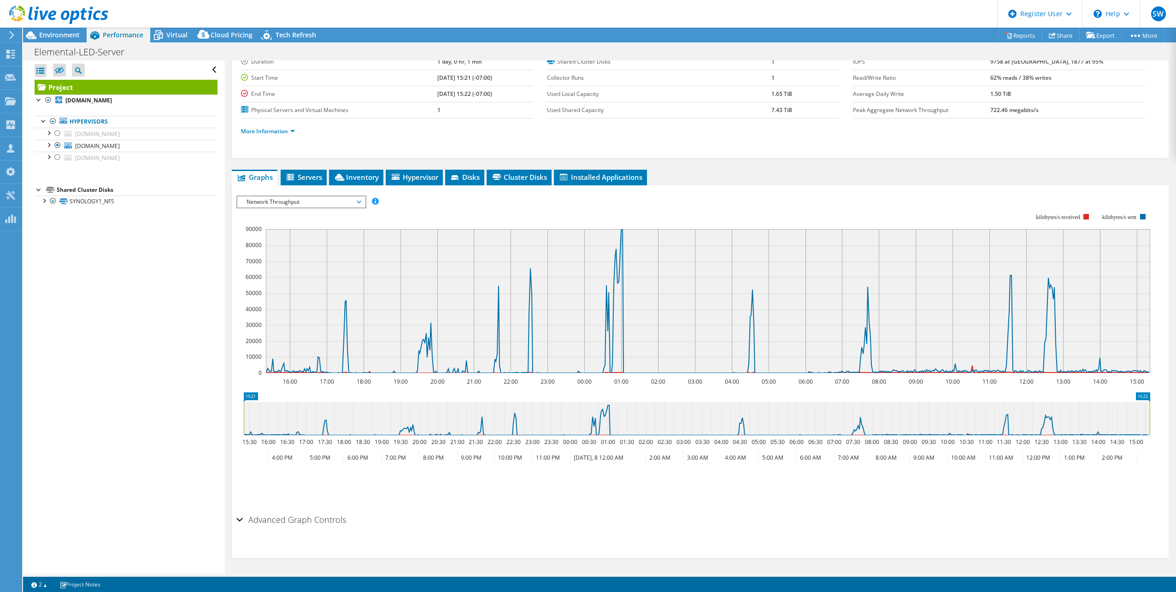
click at [349, 207] on span "Network Throughput" at bounding box center [301, 201] width 118 height 11
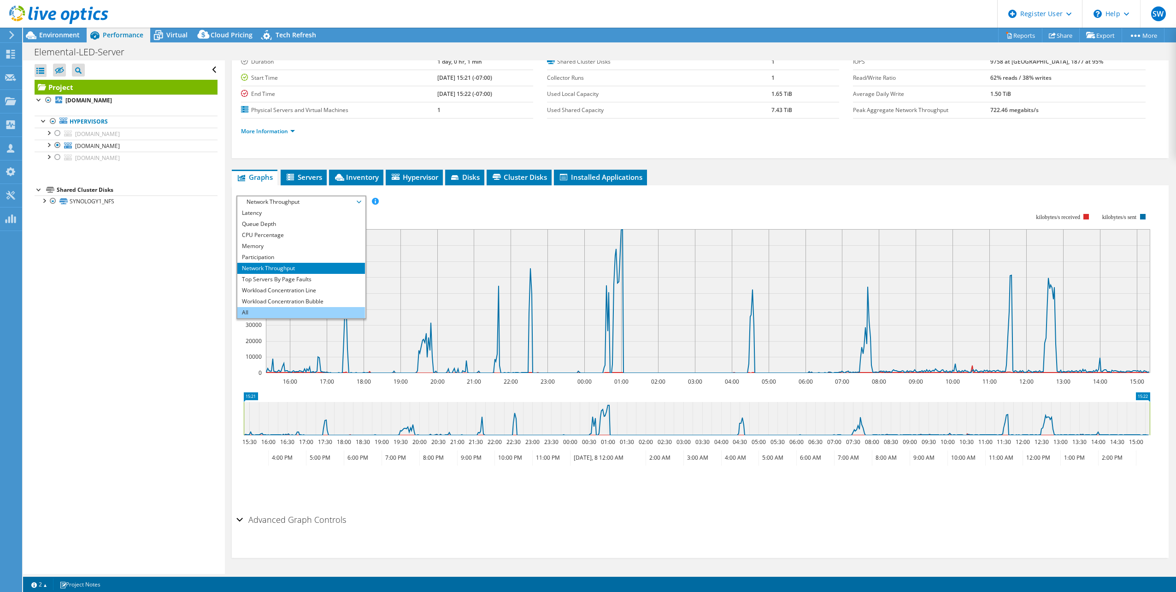
click at [276, 313] on li "All" at bounding box center [301, 312] width 128 height 11
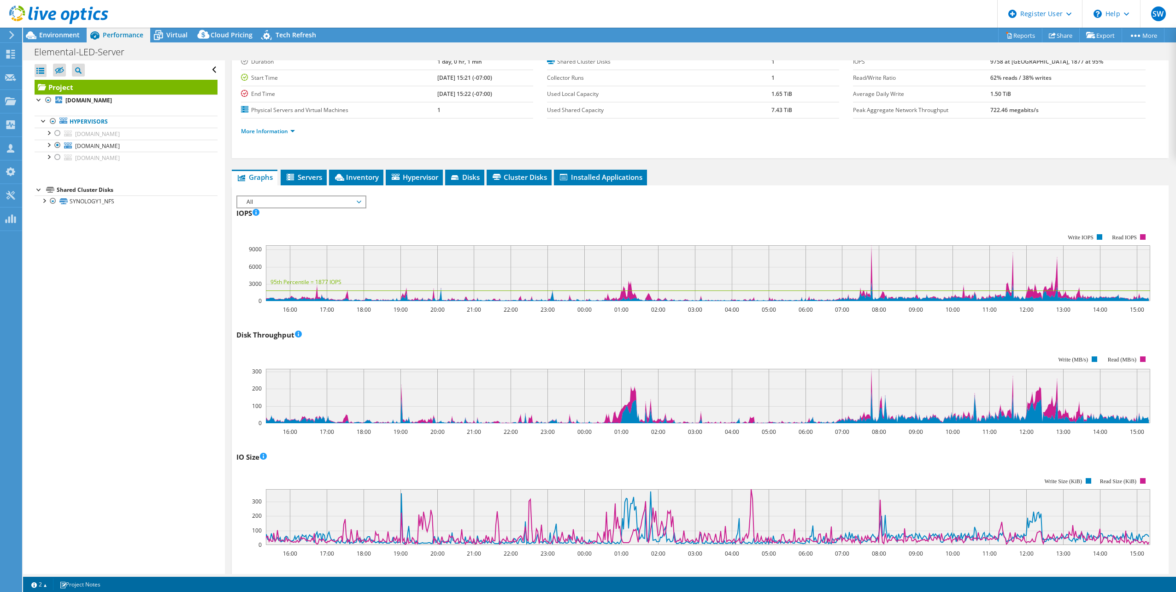
click at [313, 182] on li "Servers" at bounding box center [304, 178] width 46 height 16
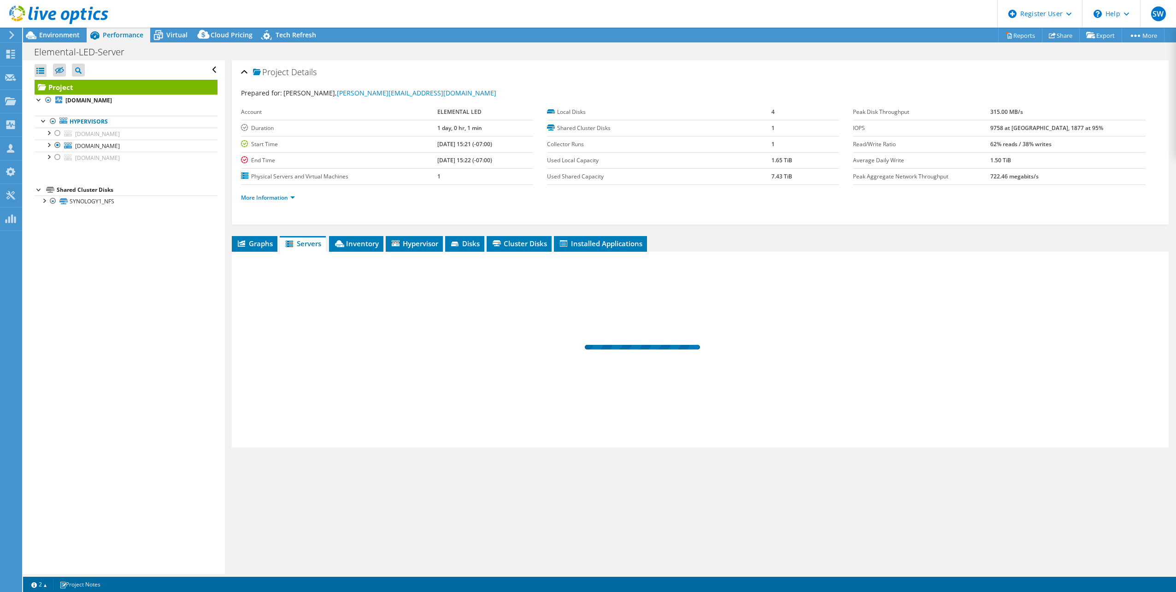
scroll to position [0, 0]
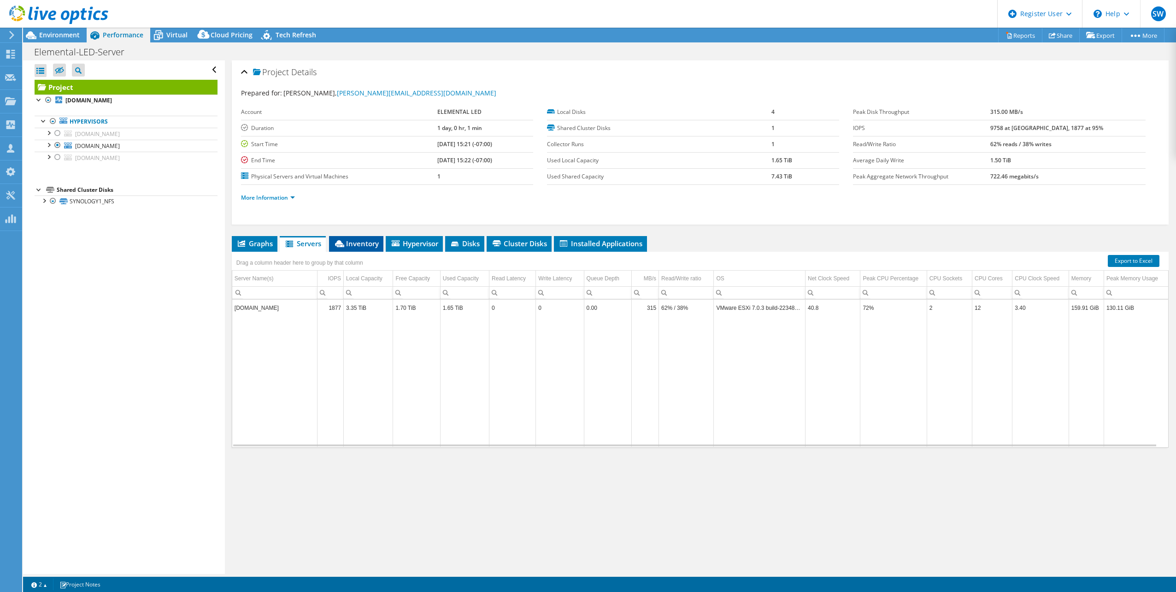
click at [369, 247] on span "Inventory" at bounding box center [356, 243] width 45 height 9
click at [402, 245] on span "Hypervisor" at bounding box center [414, 243] width 48 height 9
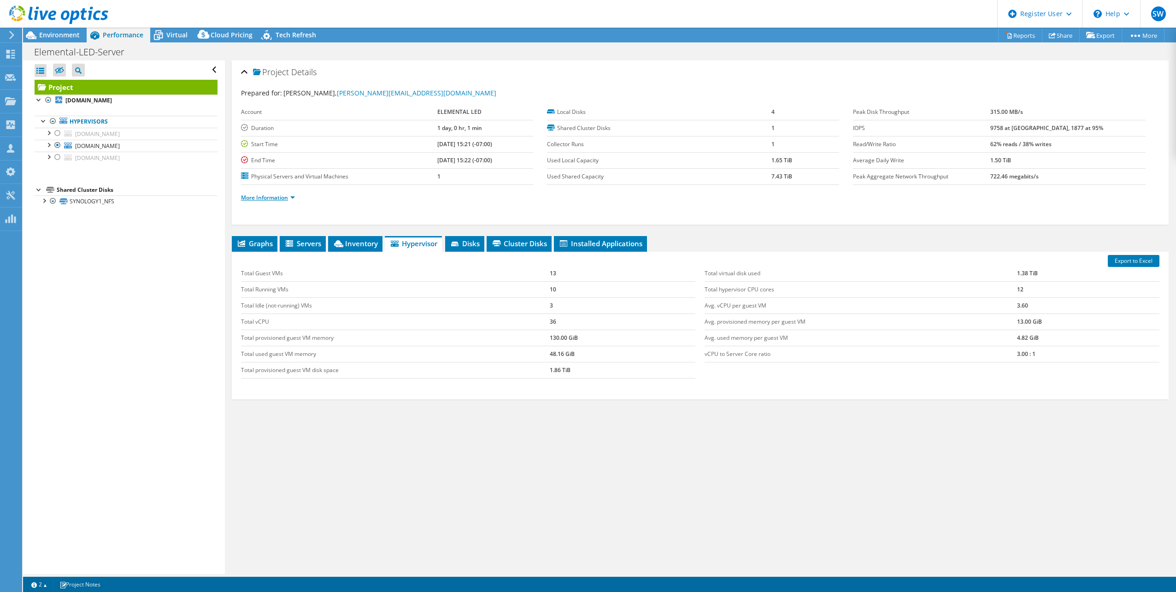
click at [287, 198] on link "More Information" at bounding box center [268, 198] width 54 height 8
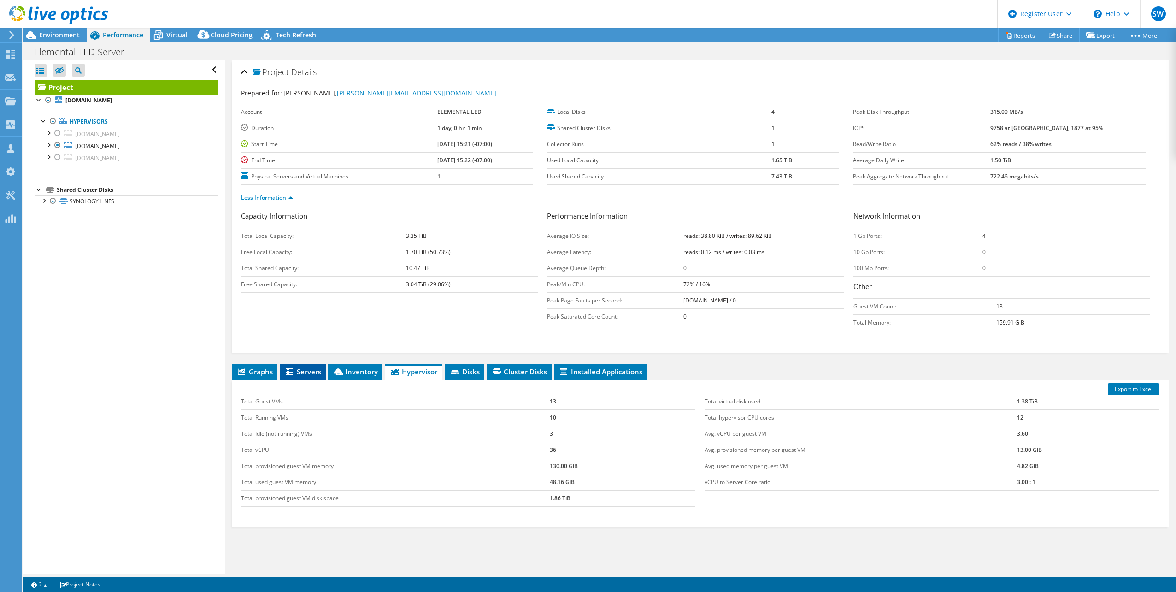
click at [309, 372] on span "Servers" at bounding box center [302, 371] width 37 height 9
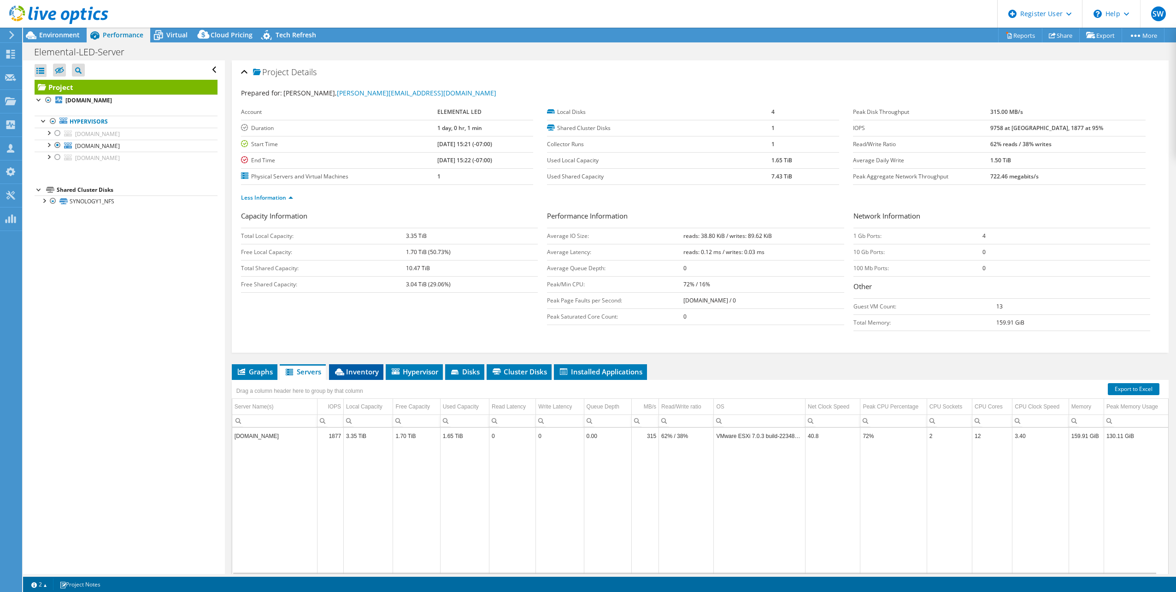
click at [360, 376] on li "Inventory" at bounding box center [356, 372] width 54 height 16
click at [236, 373] on li "Graphs" at bounding box center [255, 372] width 46 height 16
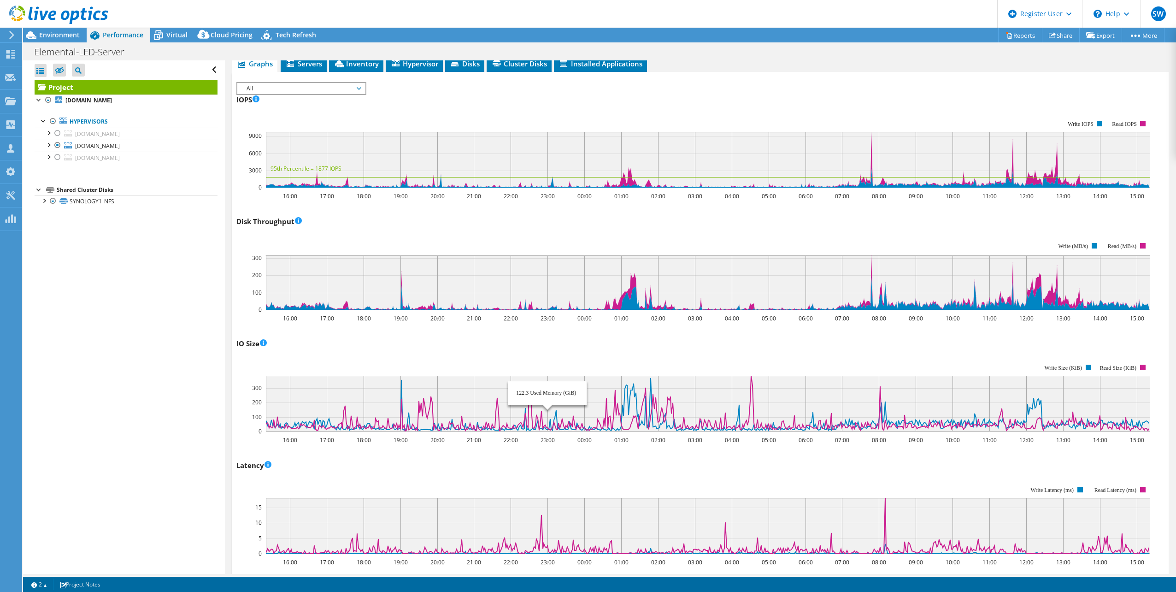
scroll to position [222, 0]
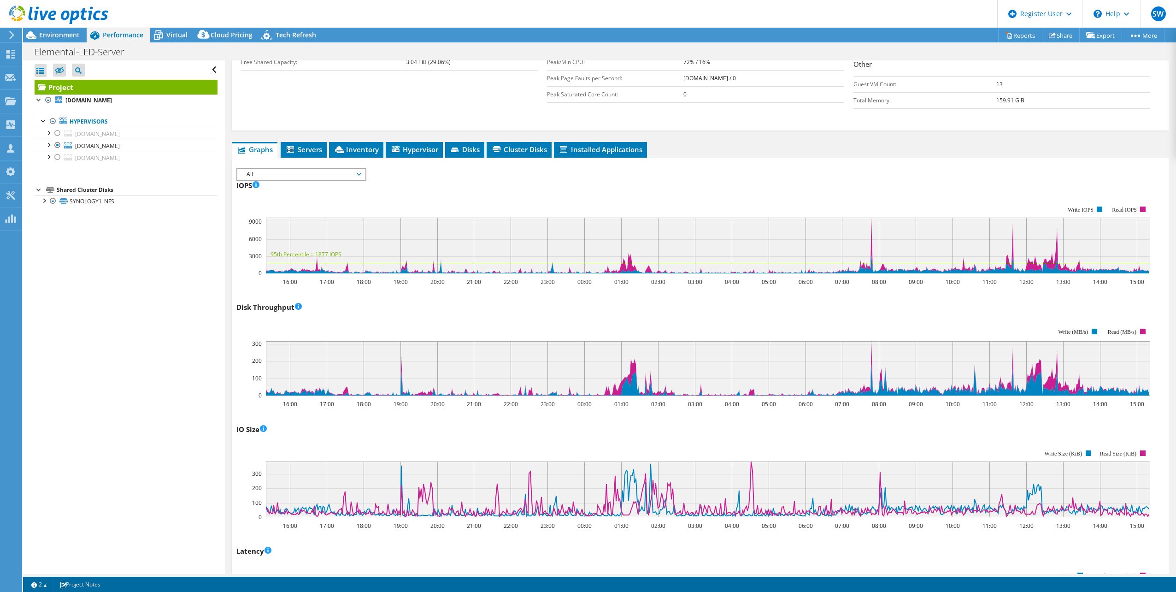
click at [338, 181] on div "IOPS 16:00 17:00 18:00 19:00 20:00 21:00 22:00 23:00 00:00 01:00 02:00 03:00 04…" at bounding box center [700, 232] width 928 height 108
click at [331, 172] on span "All" at bounding box center [301, 174] width 118 height 11
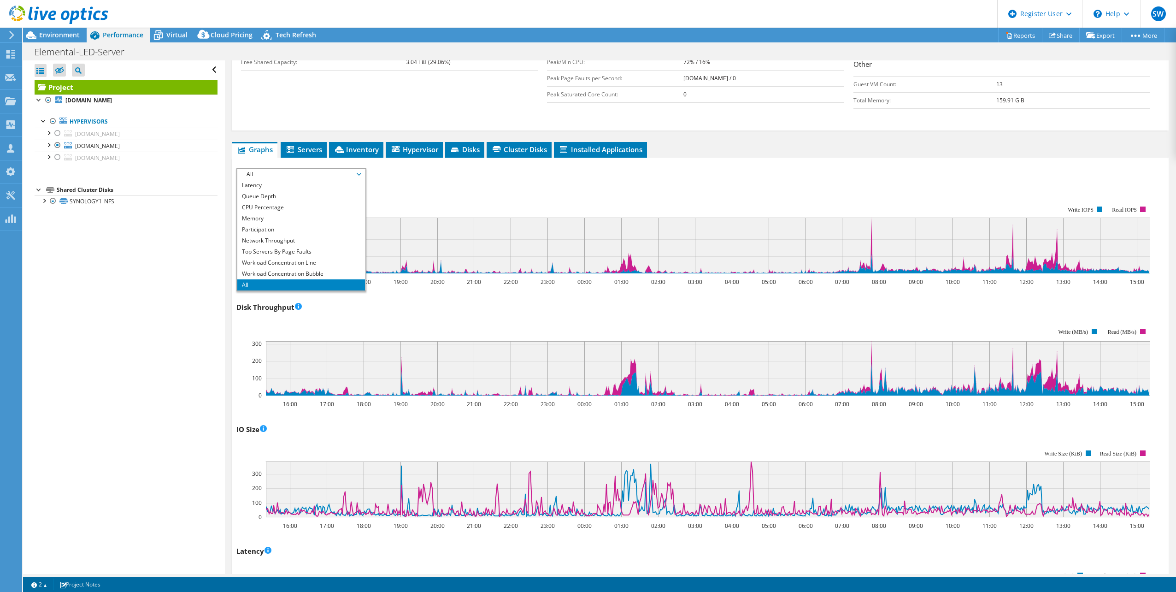
click at [437, 231] on rect at bounding box center [708, 246] width 885 height 56
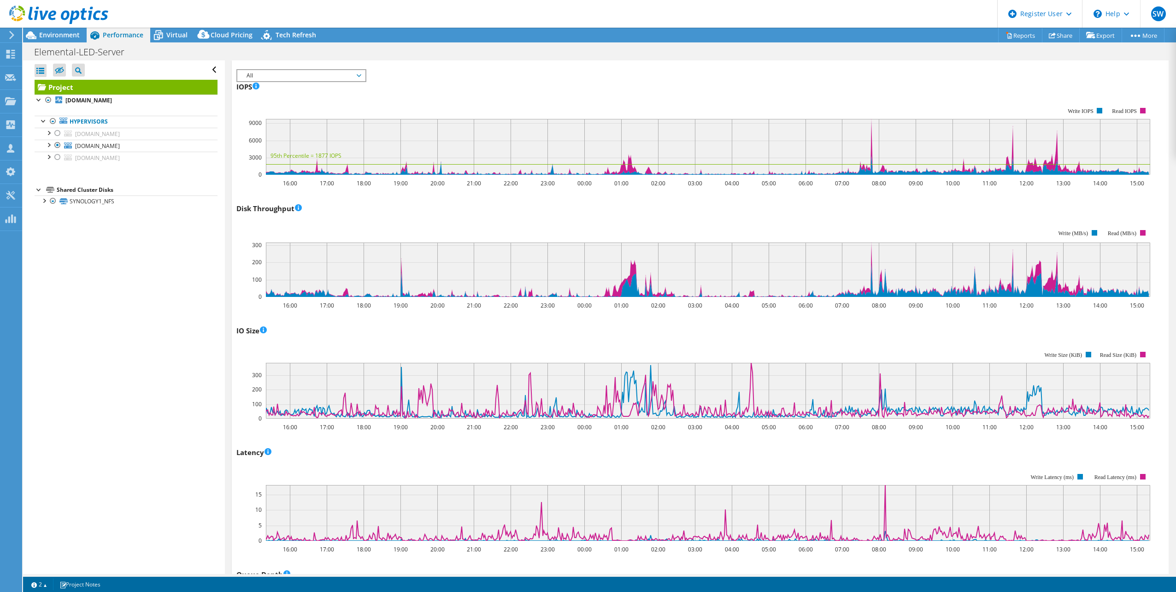
scroll to position [314, 0]
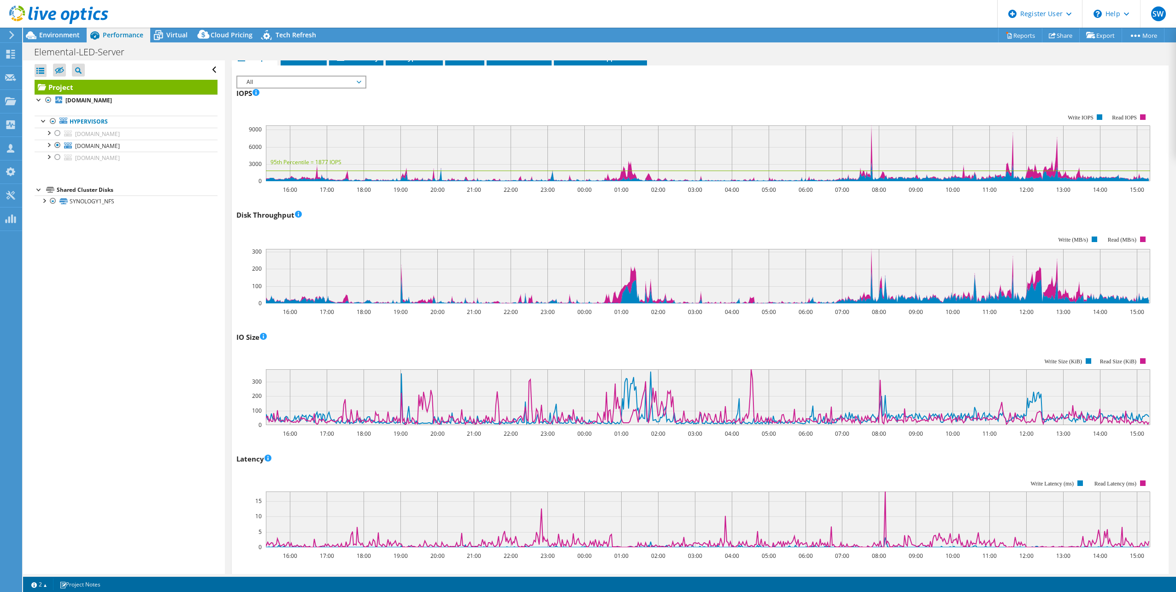
click at [302, 79] on span "All" at bounding box center [301, 82] width 118 height 11
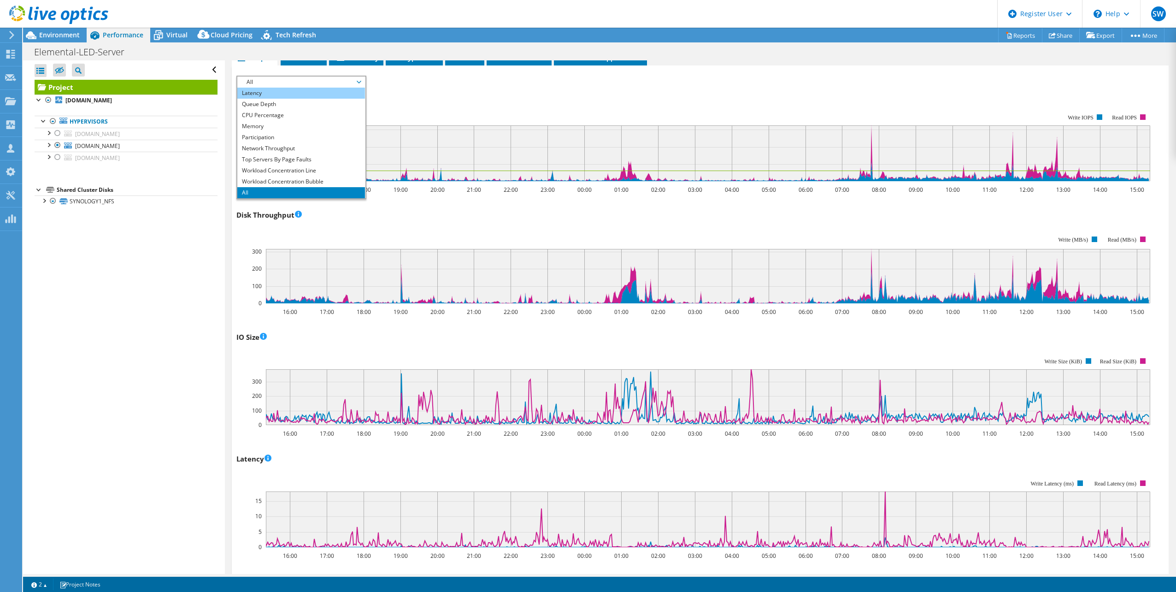
click at [296, 96] on li "Latency" at bounding box center [301, 93] width 128 height 11
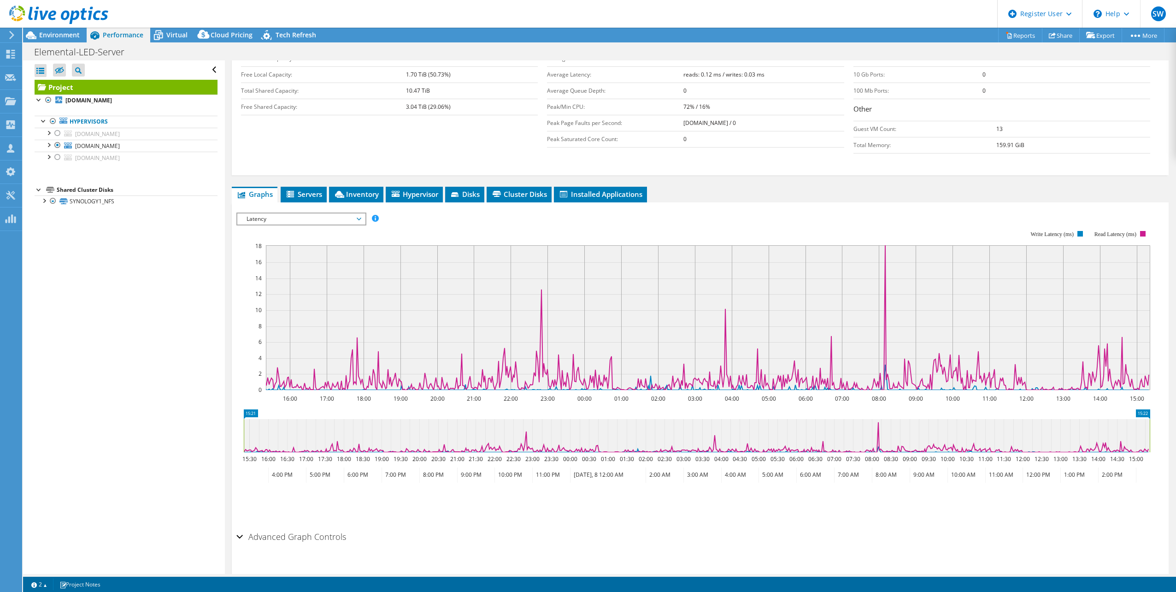
scroll to position [195, 0]
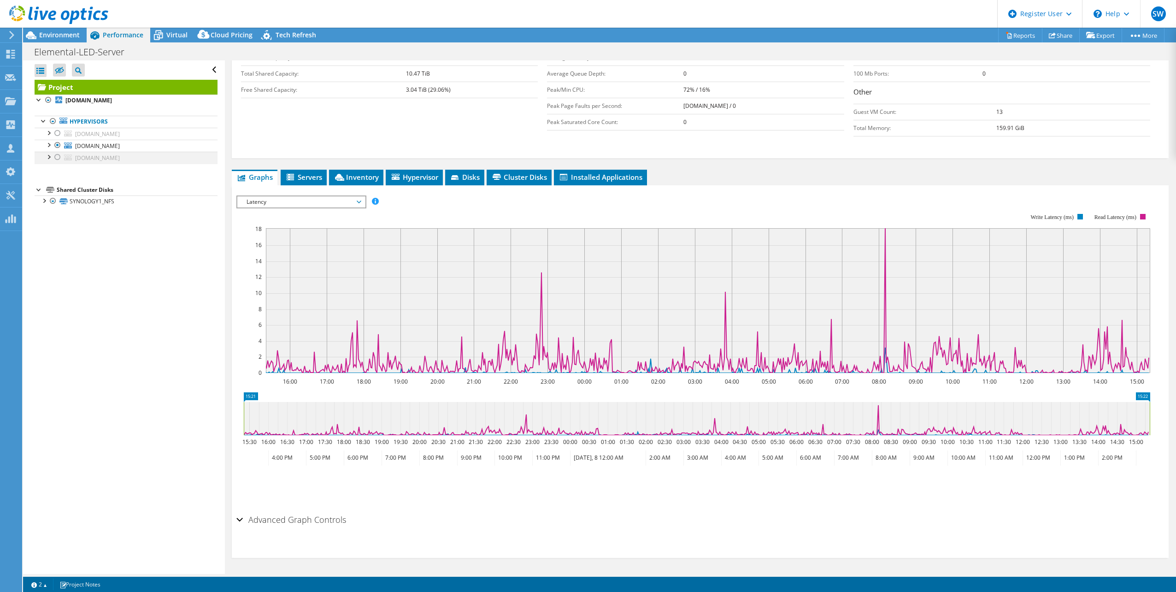
click at [56, 157] on div at bounding box center [57, 157] width 9 height 11
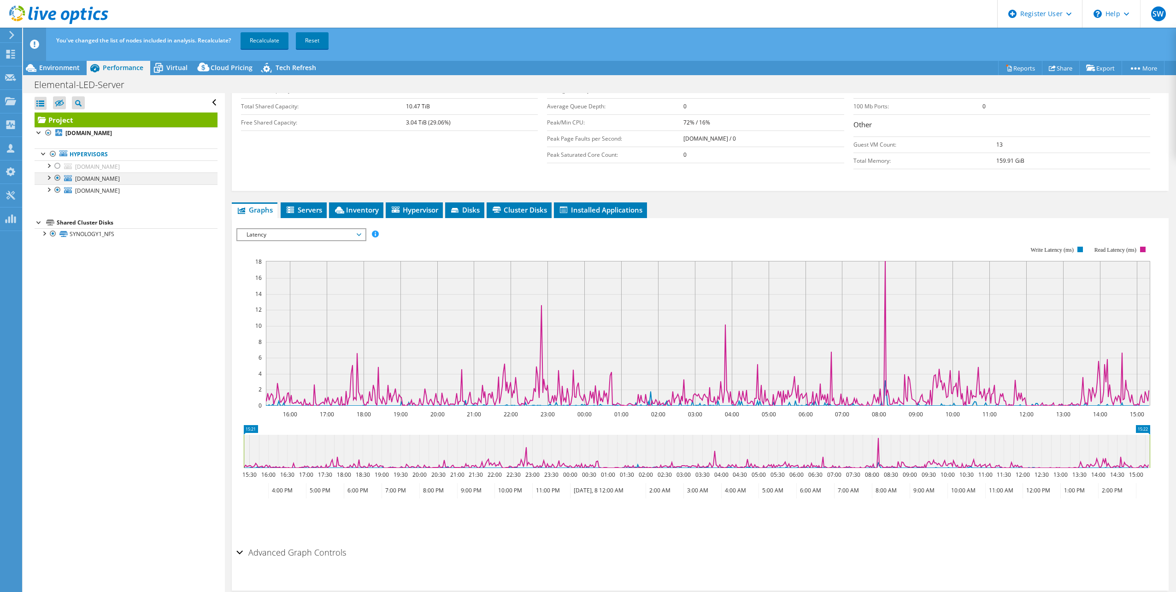
click at [57, 177] on div at bounding box center [57, 177] width 9 height 11
click at [260, 36] on link "Recalculate" at bounding box center [265, 40] width 48 height 17
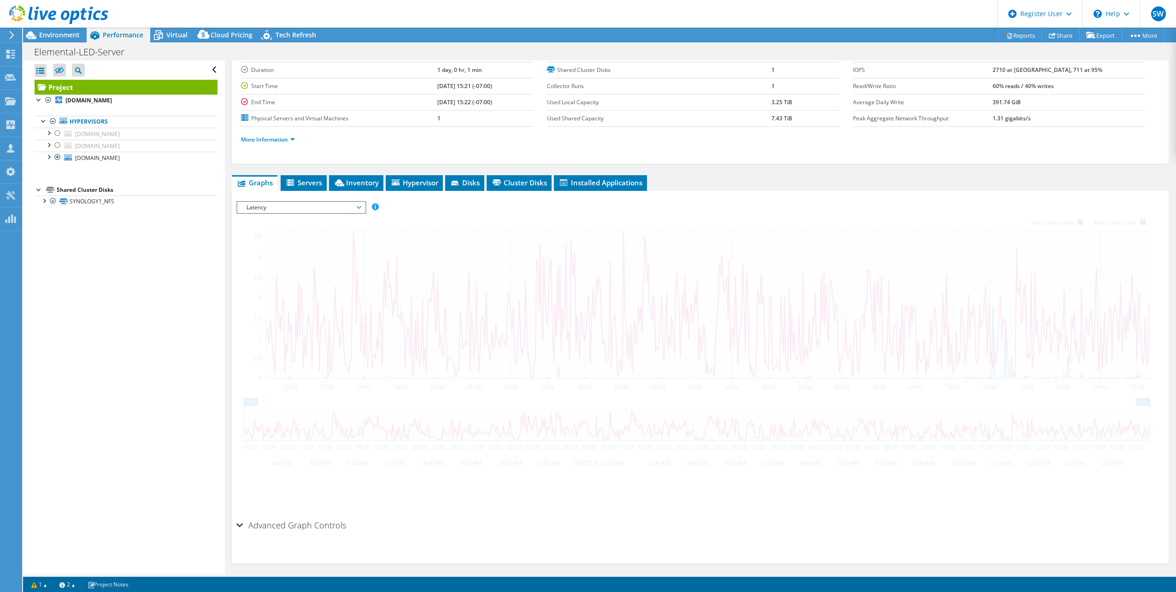
scroll to position [66, 0]
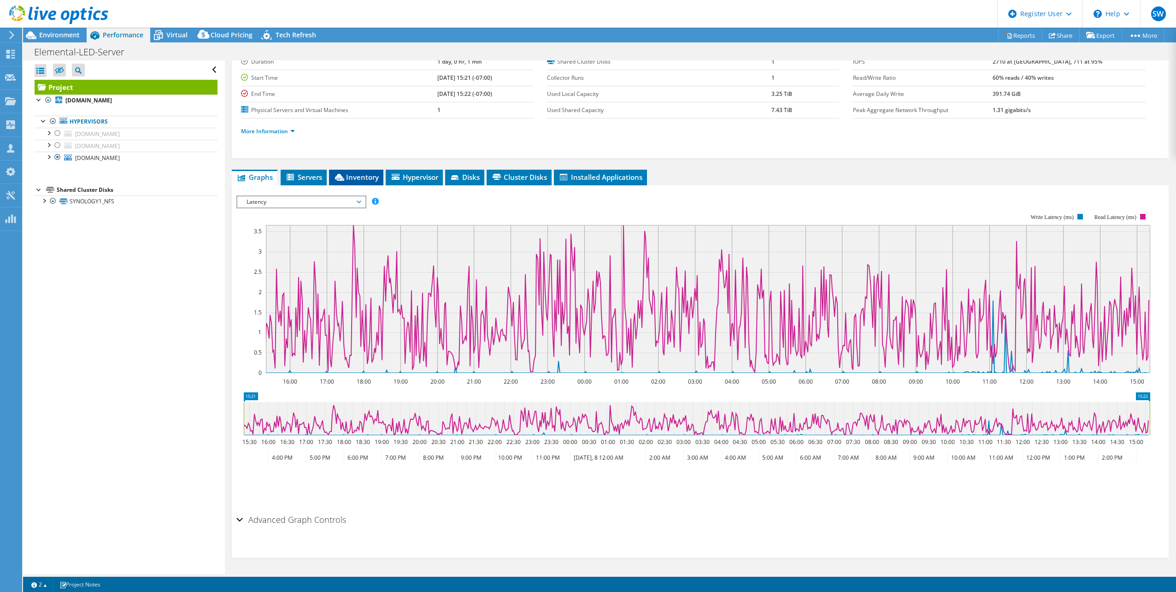
click at [372, 174] on span "Inventory" at bounding box center [356, 176] width 45 height 9
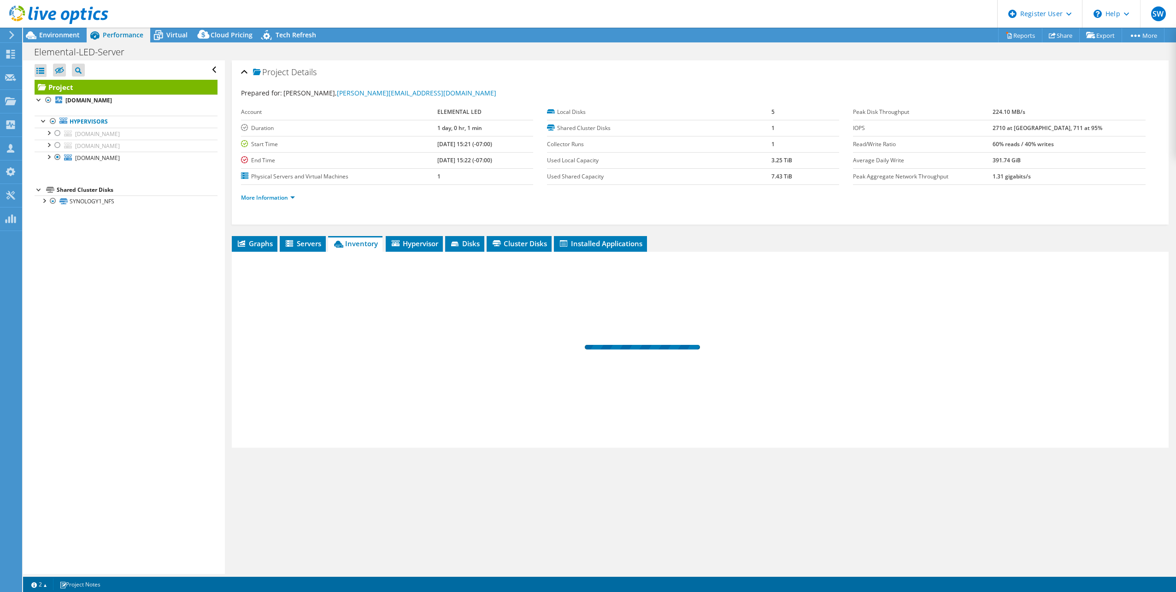
scroll to position [0, 0]
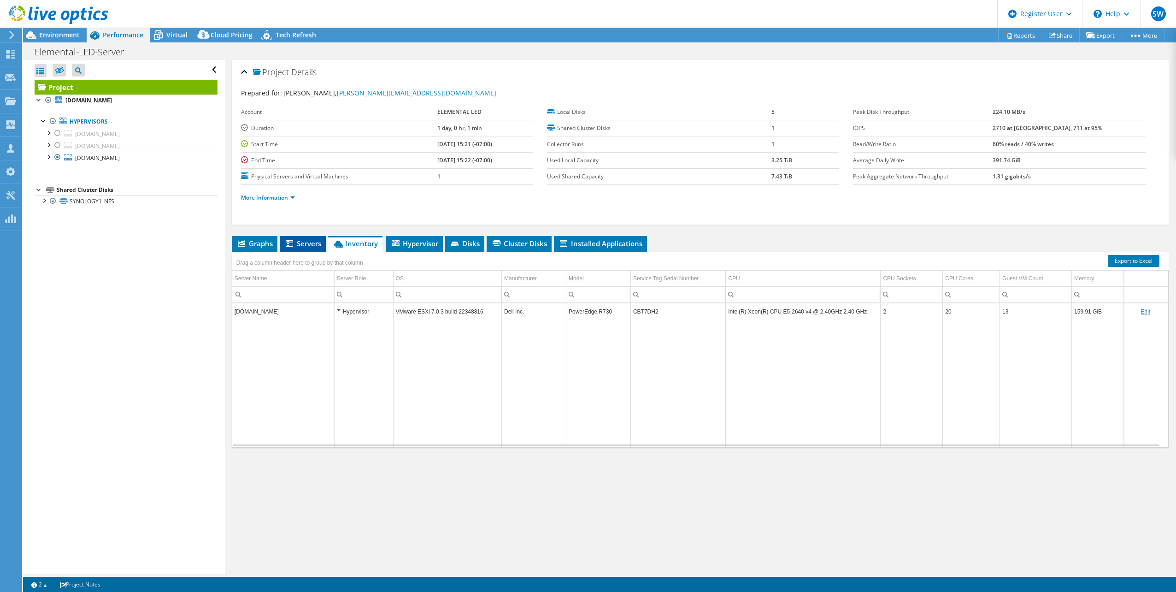
click at [298, 243] on span "Servers" at bounding box center [302, 243] width 37 height 9
click at [268, 246] on span "Graphs" at bounding box center [254, 243] width 36 height 9
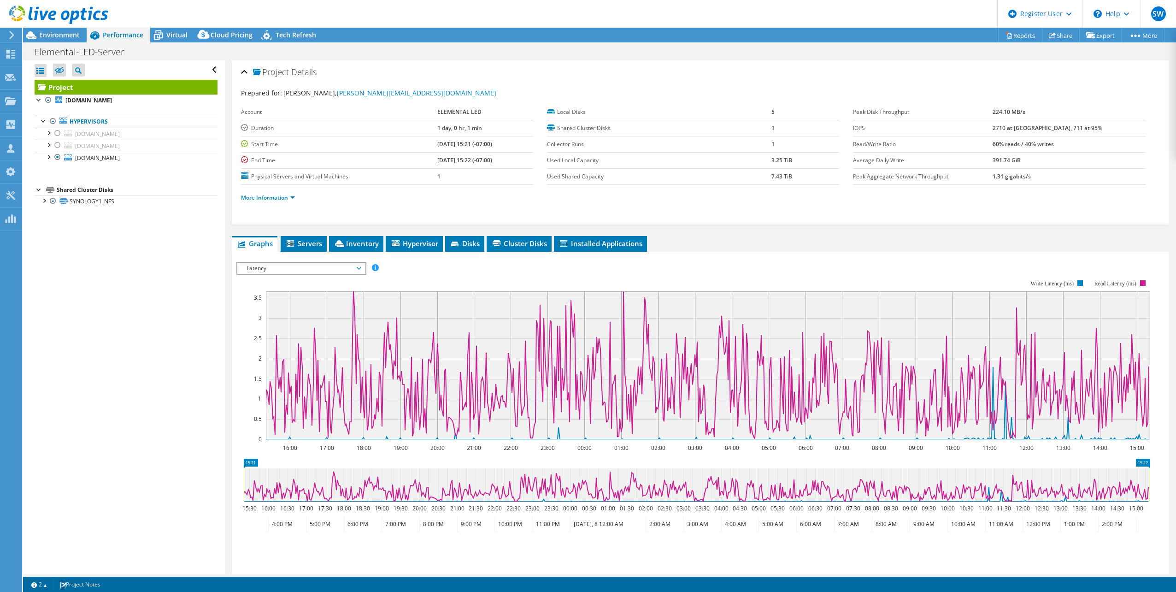
click at [793, 260] on div "IOPS Disk Throughput IO Size Latency Queue Depth CPU Percentage Memory Page Fau…" at bounding box center [700, 416] width 928 height 319
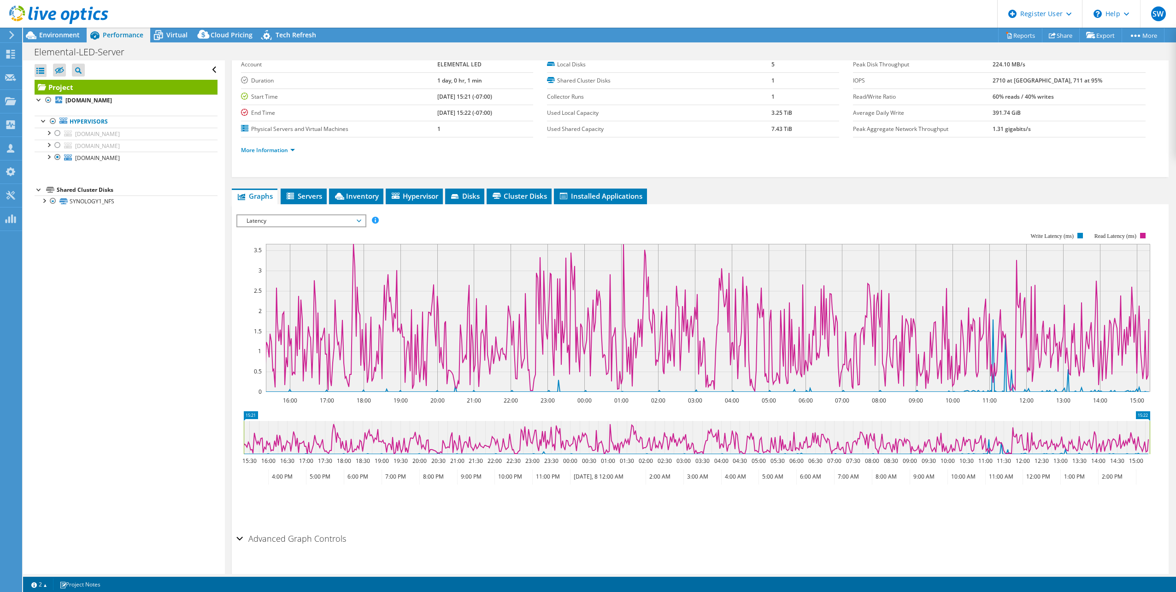
scroll to position [66, 0]
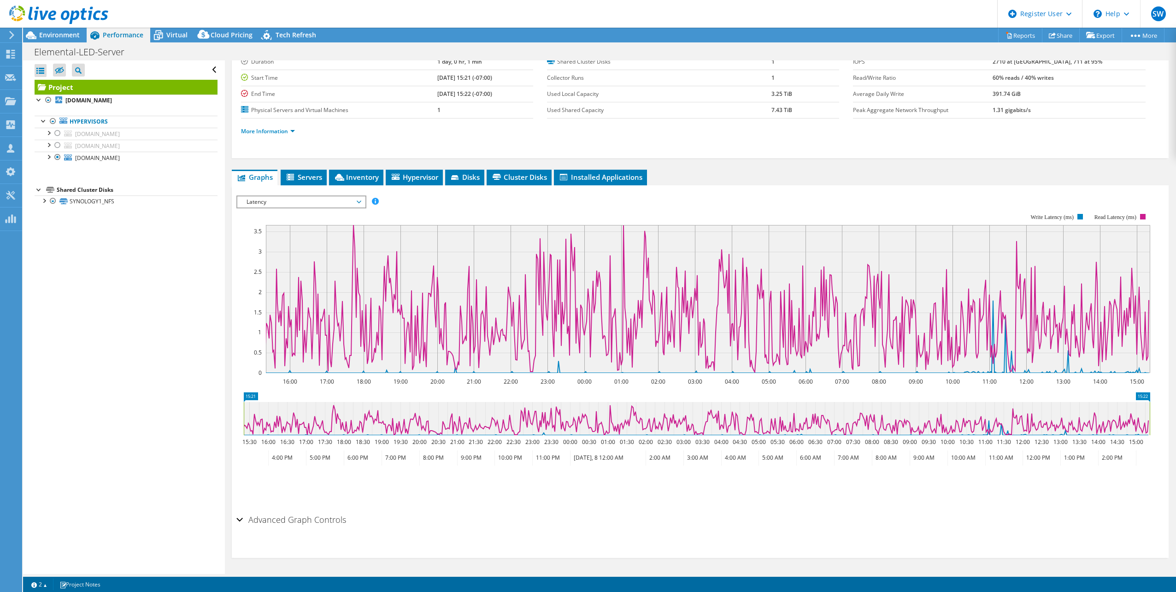
click at [358, 204] on span "Latency" at bounding box center [301, 201] width 118 height 11
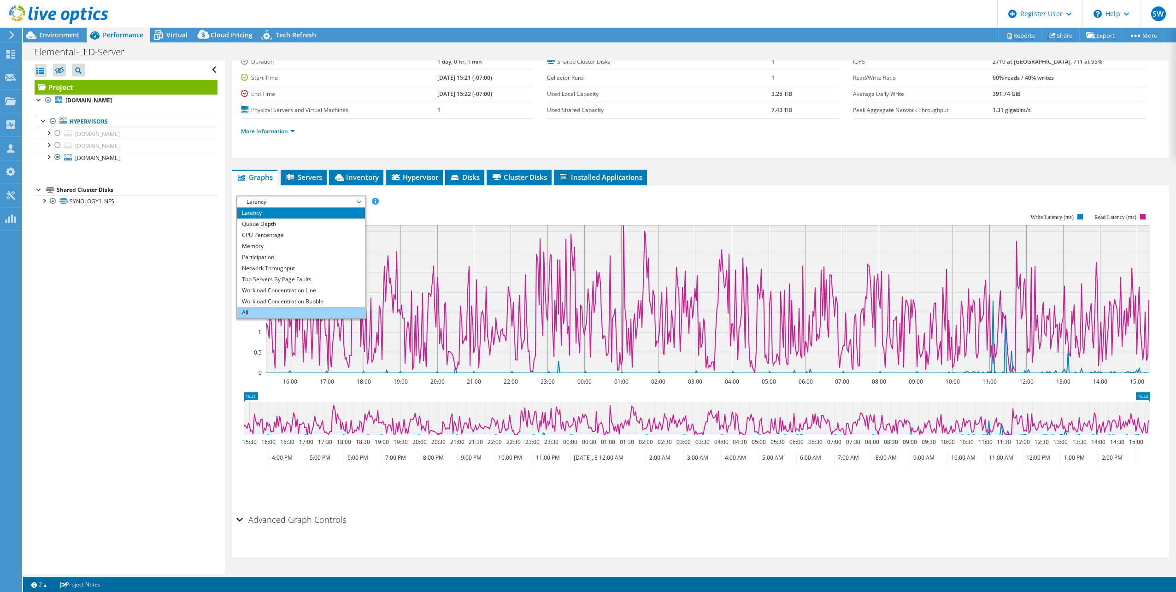
click at [279, 313] on li "All" at bounding box center [301, 312] width 128 height 11
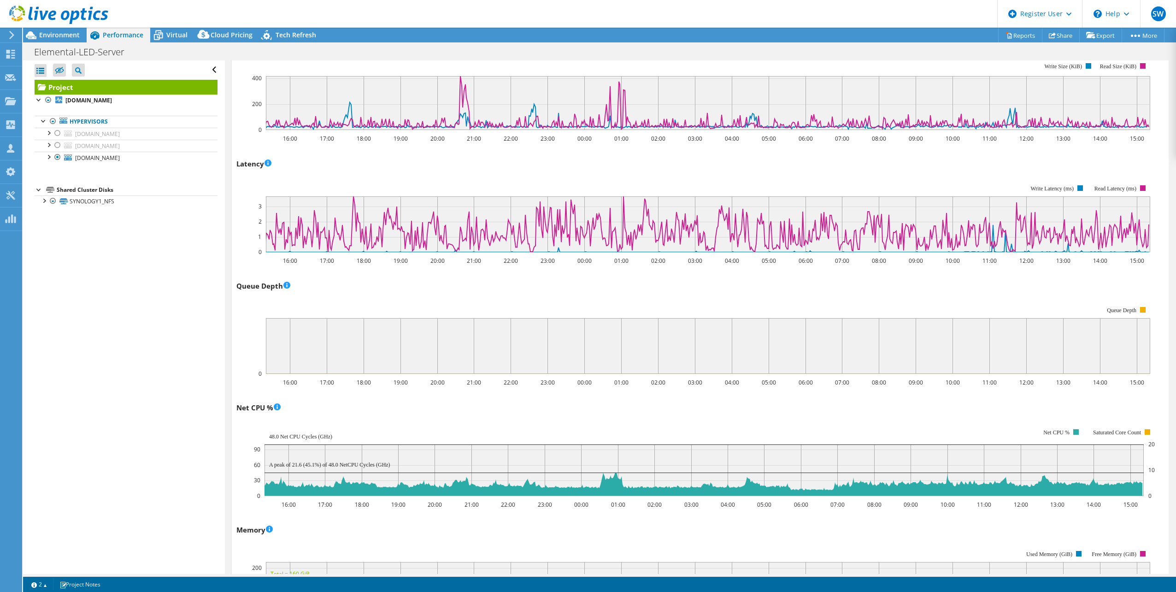
scroll to position [666, 0]
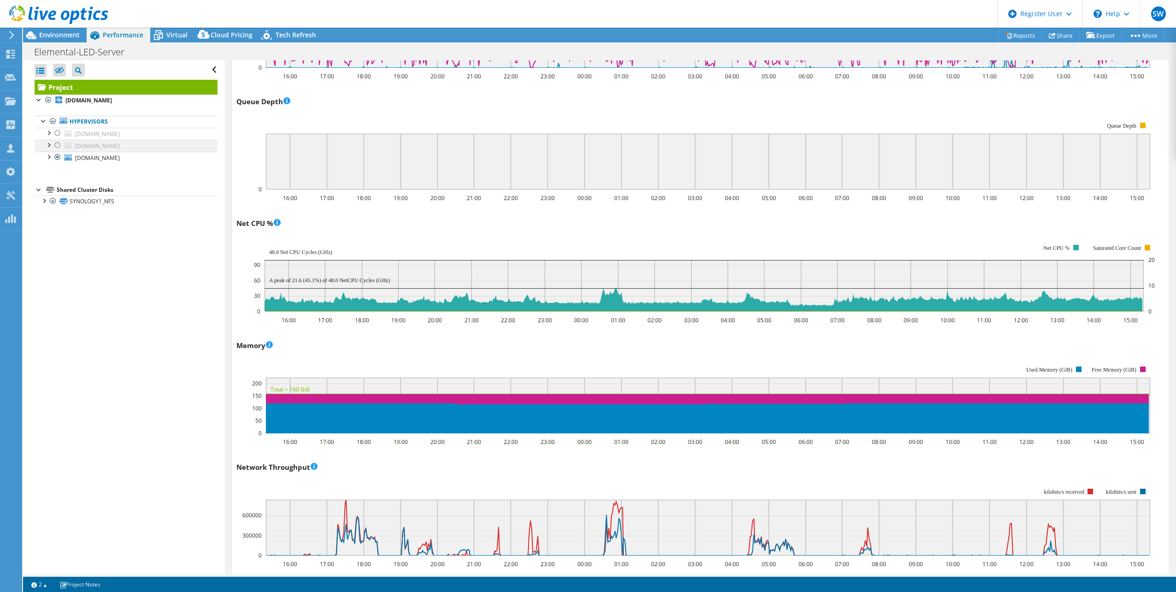
click at [59, 146] on div at bounding box center [57, 145] width 9 height 11
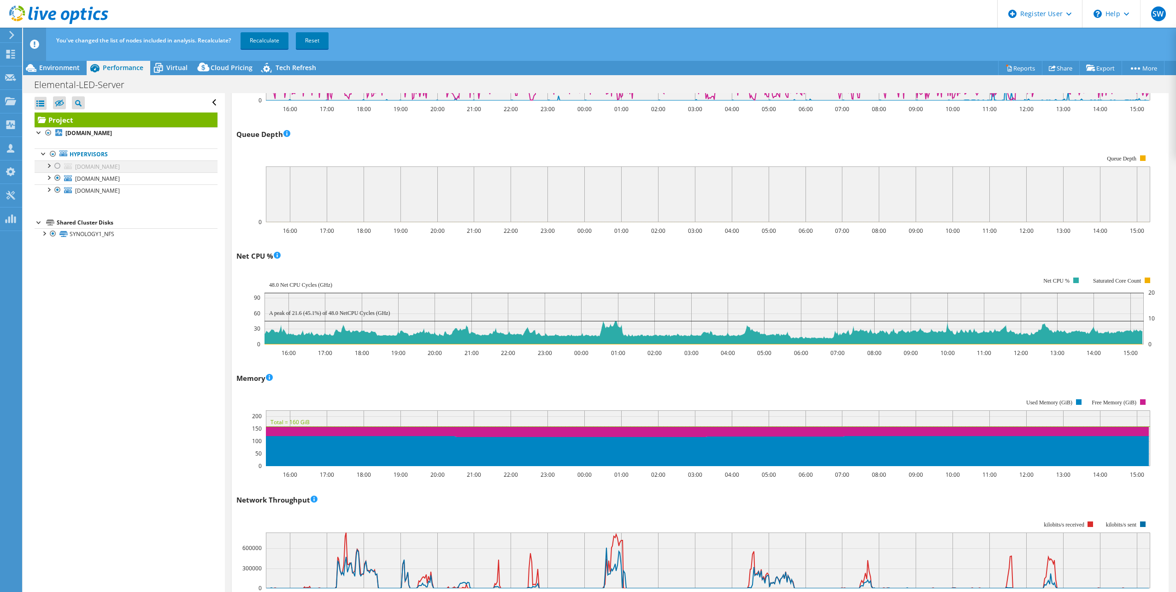
click at [59, 166] on div at bounding box center [57, 165] width 9 height 11
click at [53, 234] on div at bounding box center [52, 233] width 9 height 11
click at [269, 37] on link "Recalculate" at bounding box center [265, 40] width 48 height 17
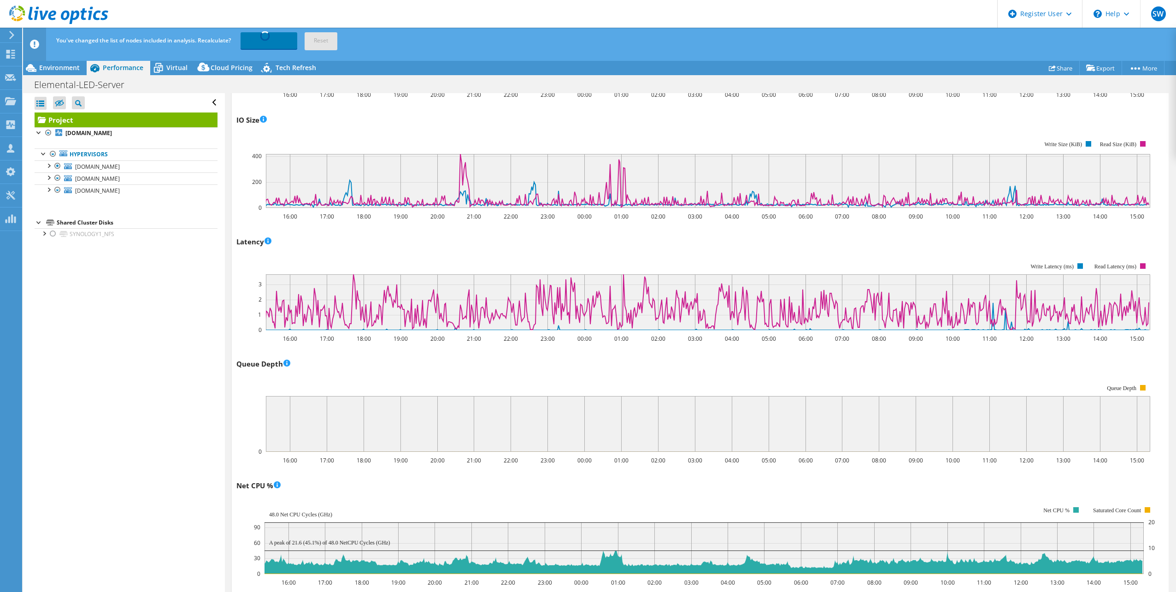
scroll to position [435, 0]
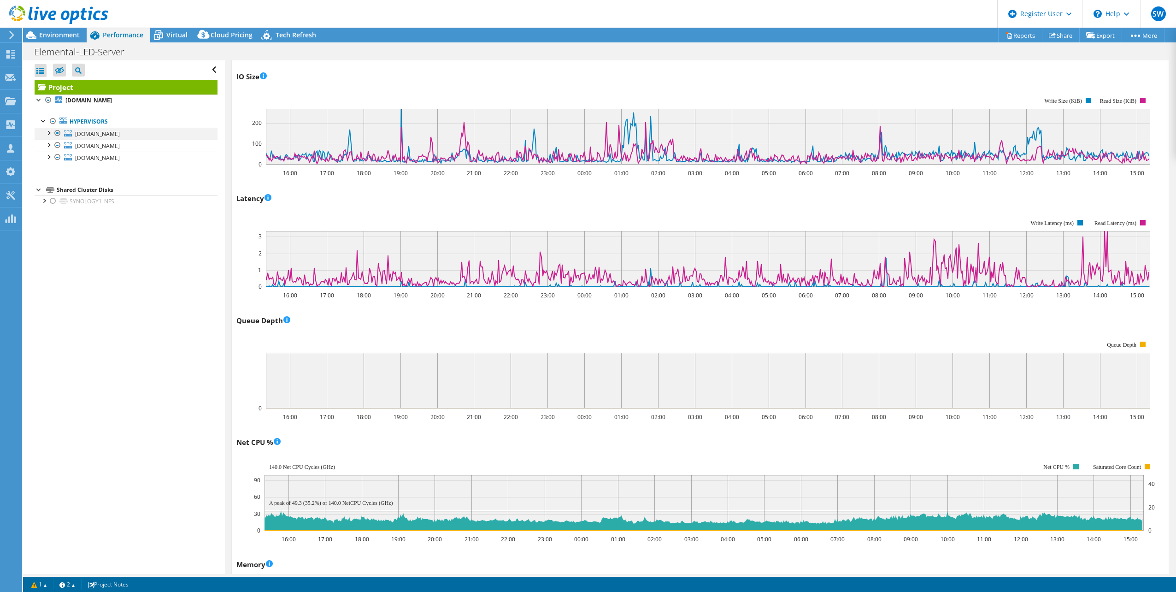
click at [61, 147] on div at bounding box center [57, 145] width 9 height 11
click at [57, 133] on div at bounding box center [57, 133] width 9 height 11
click at [57, 146] on div at bounding box center [57, 145] width 9 height 11
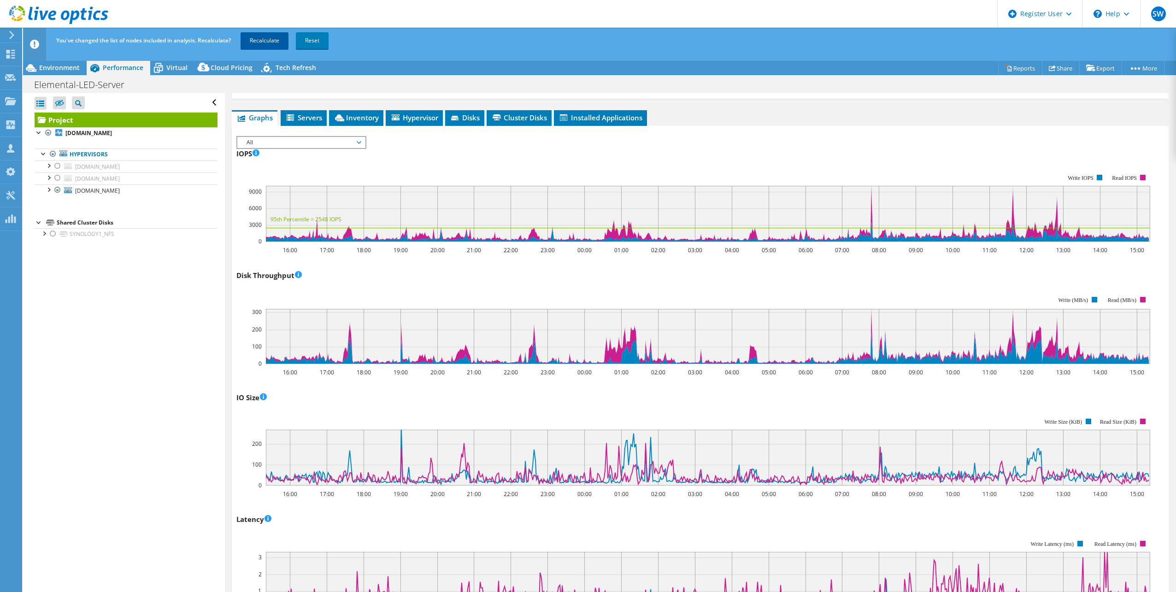
click at [281, 40] on link "Recalculate" at bounding box center [265, 40] width 48 height 17
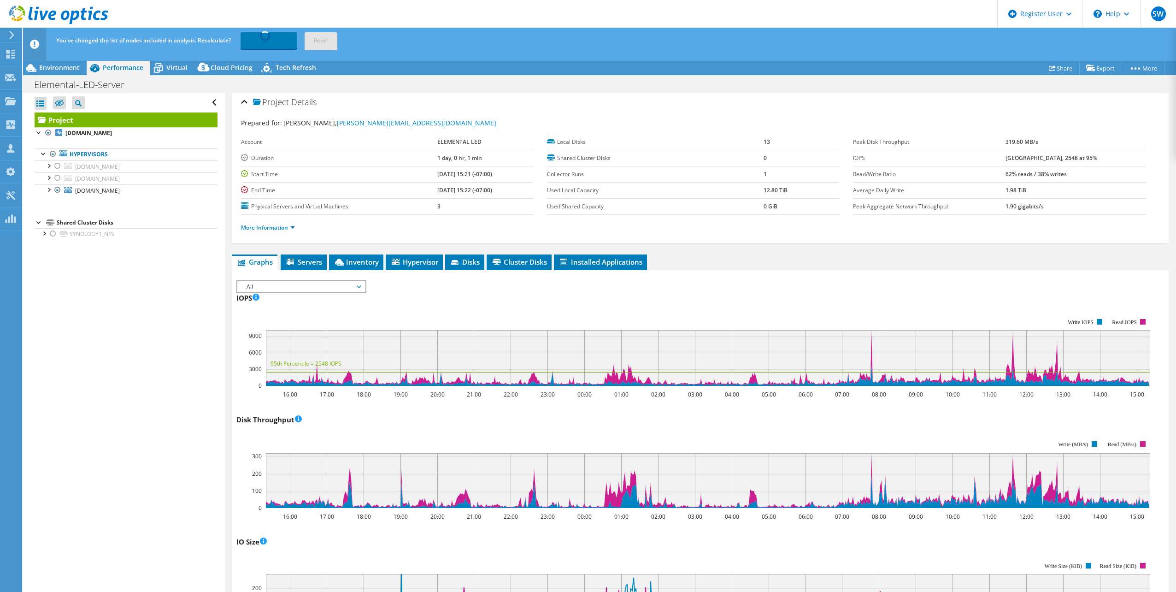
scroll to position [0, 0]
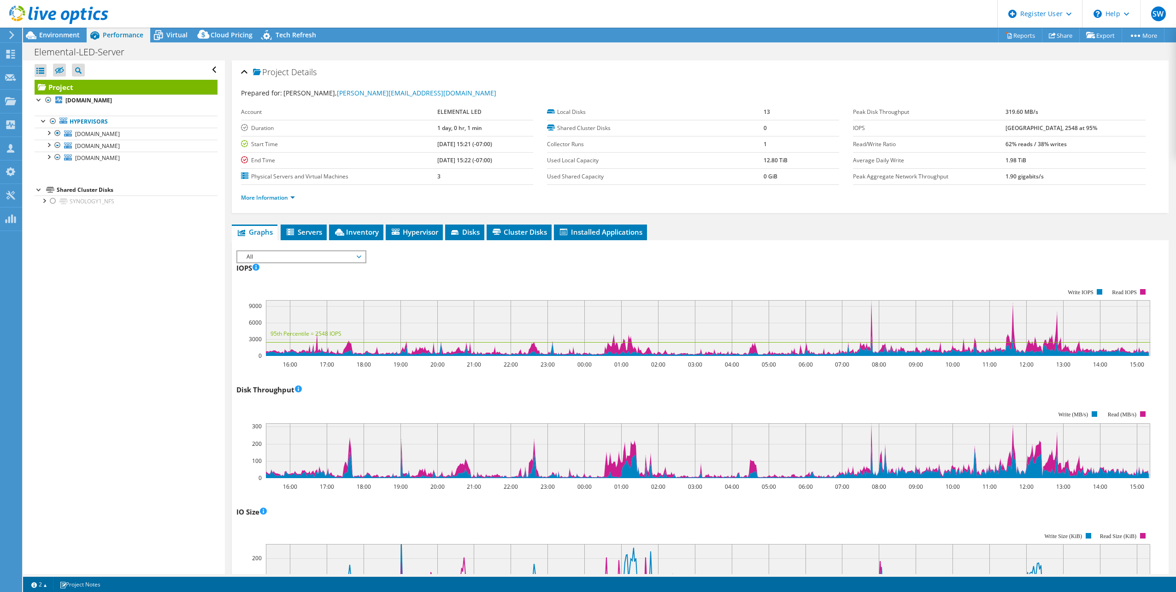
select select "USD"
click at [301, 234] on span "Servers" at bounding box center [303, 231] width 37 height 9
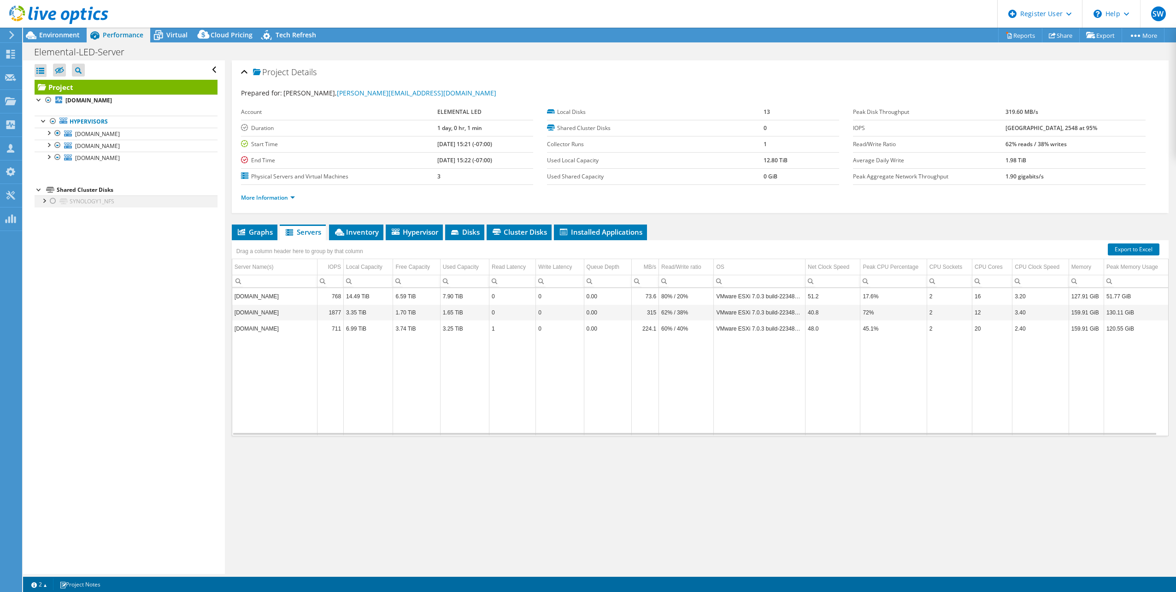
click at [52, 200] on div at bounding box center [52, 200] width 9 height 11
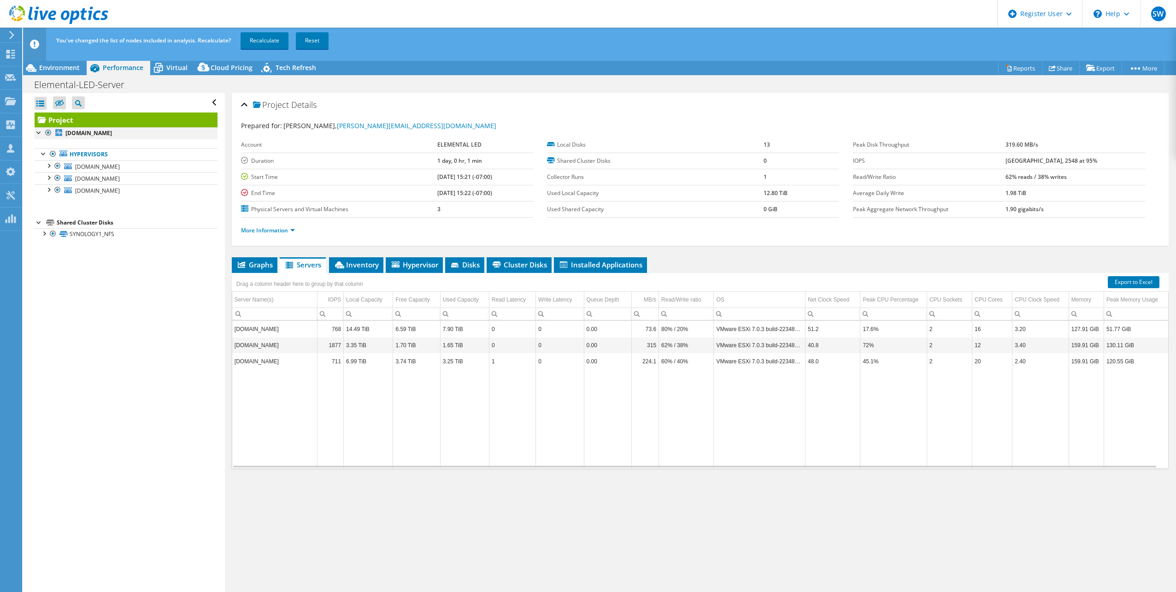
click at [48, 132] on div at bounding box center [48, 132] width 9 height 11
click at [245, 41] on link "Recalculate" at bounding box center [265, 40] width 48 height 17
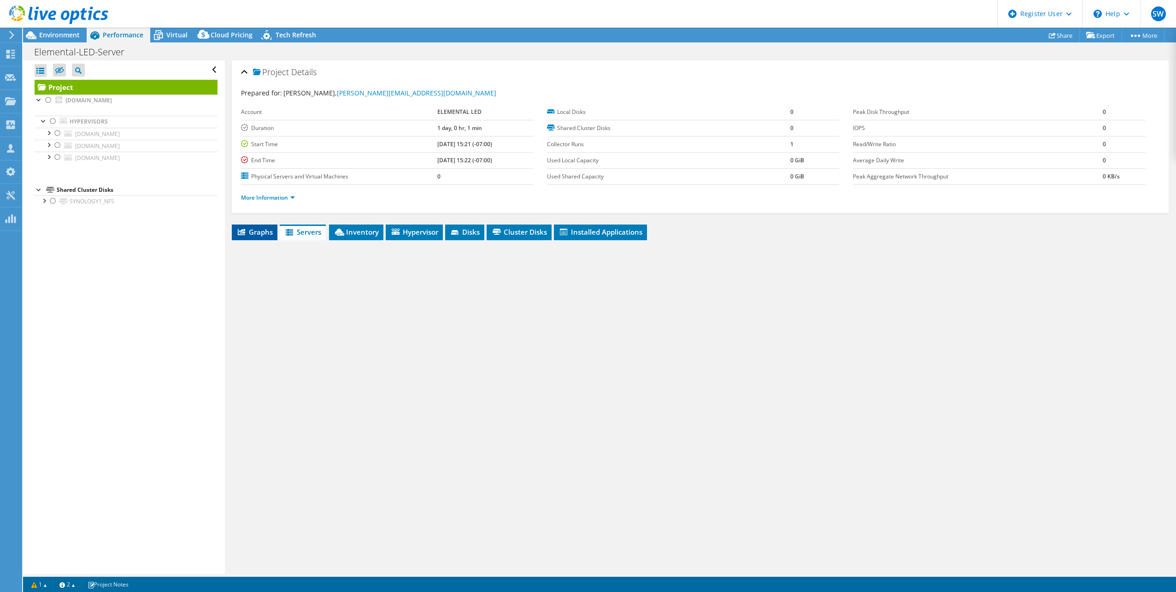
click at [256, 234] on span "Graphs" at bounding box center [254, 231] width 36 height 9
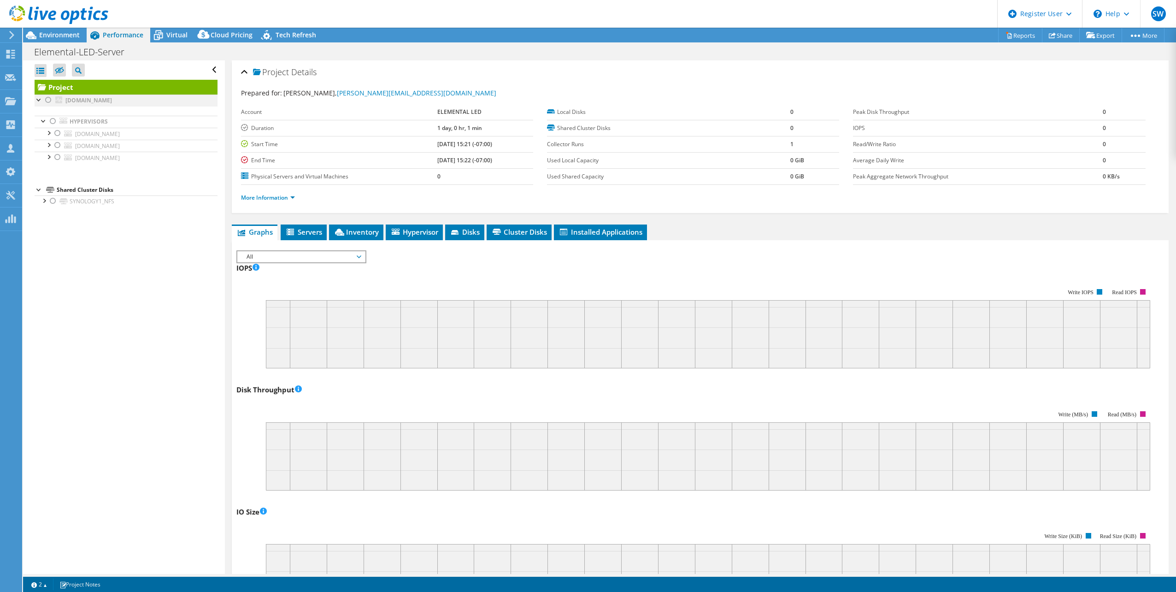
click at [48, 100] on div at bounding box center [48, 99] width 9 height 11
click at [49, 102] on div at bounding box center [48, 99] width 9 height 11
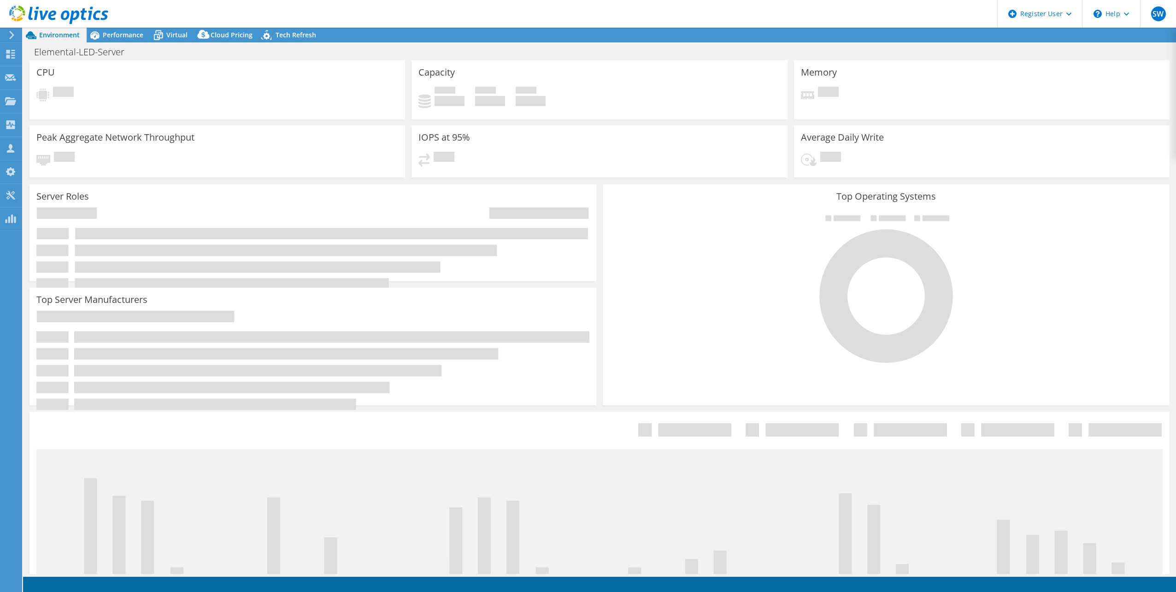
select select "USD"
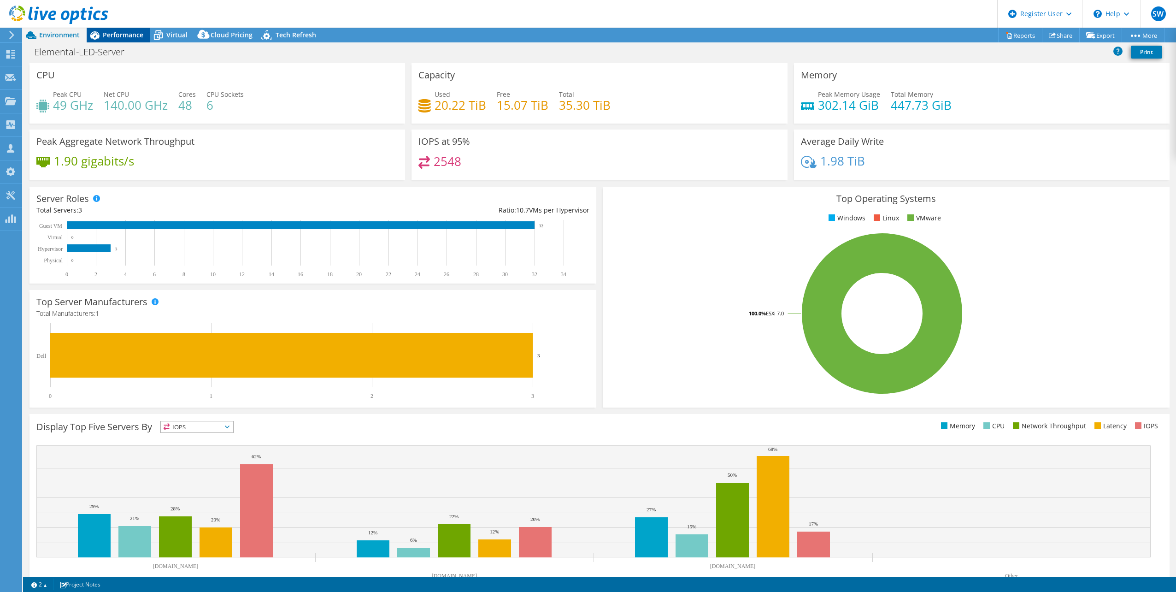
click at [117, 32] on span "Performance" at bounding box center [123, 34] width 41 height 9
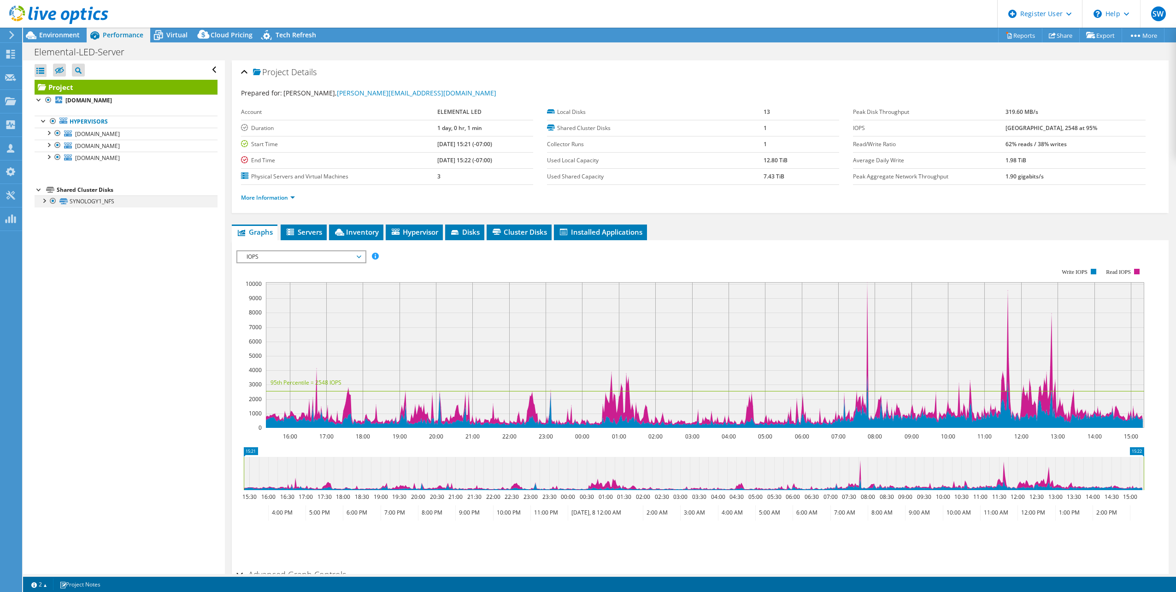
click at [53, 201] on div at bounding box center [52, 200] width 9 height 11
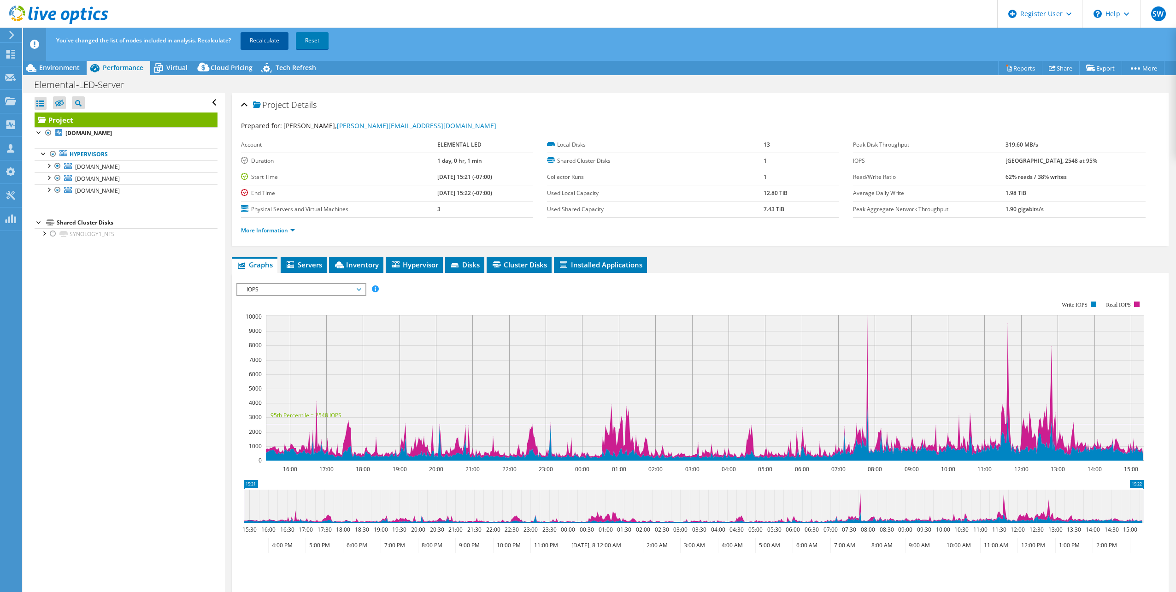
click at [276, 45] on link "Recalculate" at bounding box center [265, 40] width 48 height 17
